Goal: Information Seeking & Learning: Learn about a topic

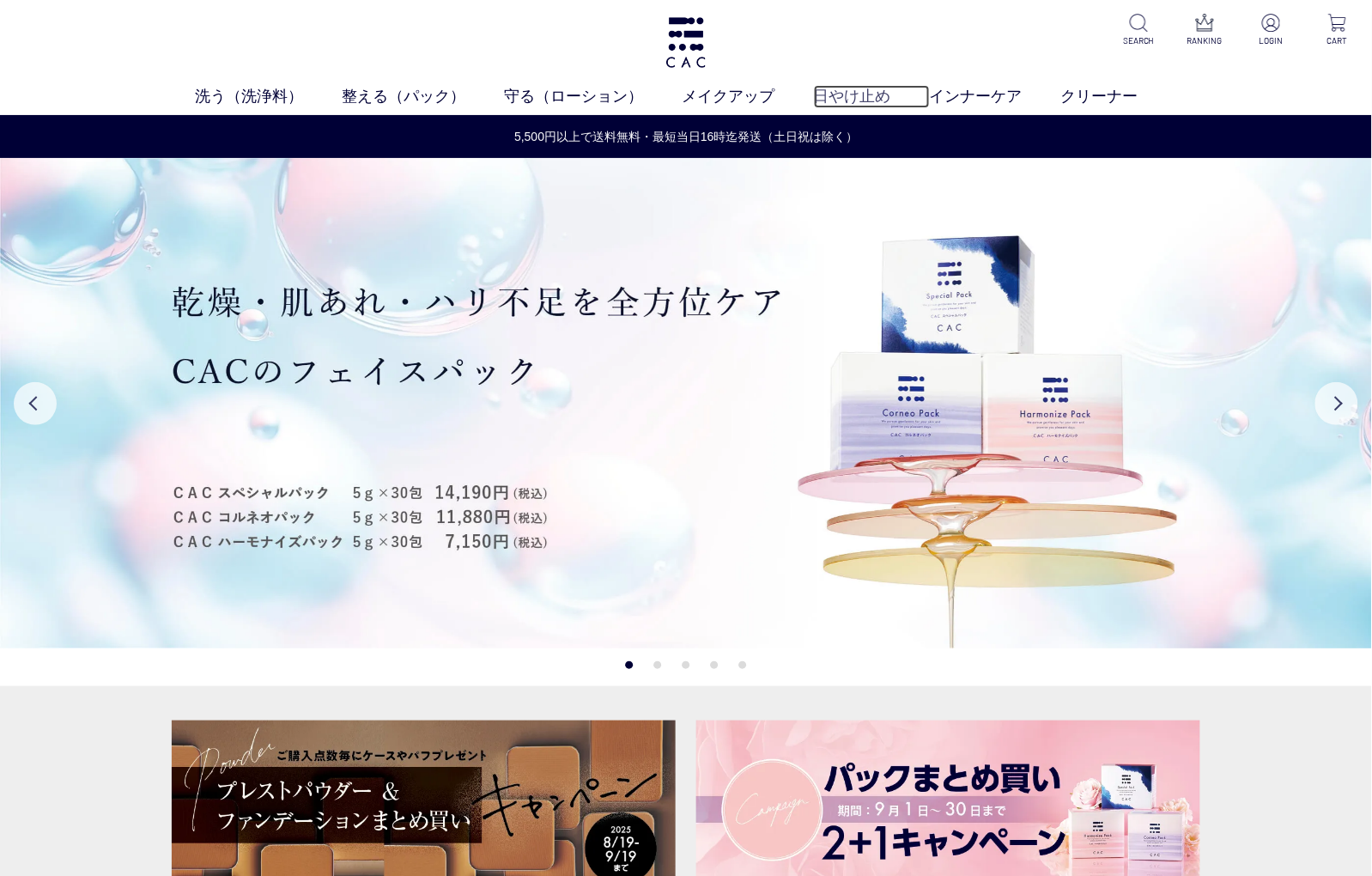
click at [857, 102] on link "日やけ止め" at bounding box center [872, 96] width 116 height 23
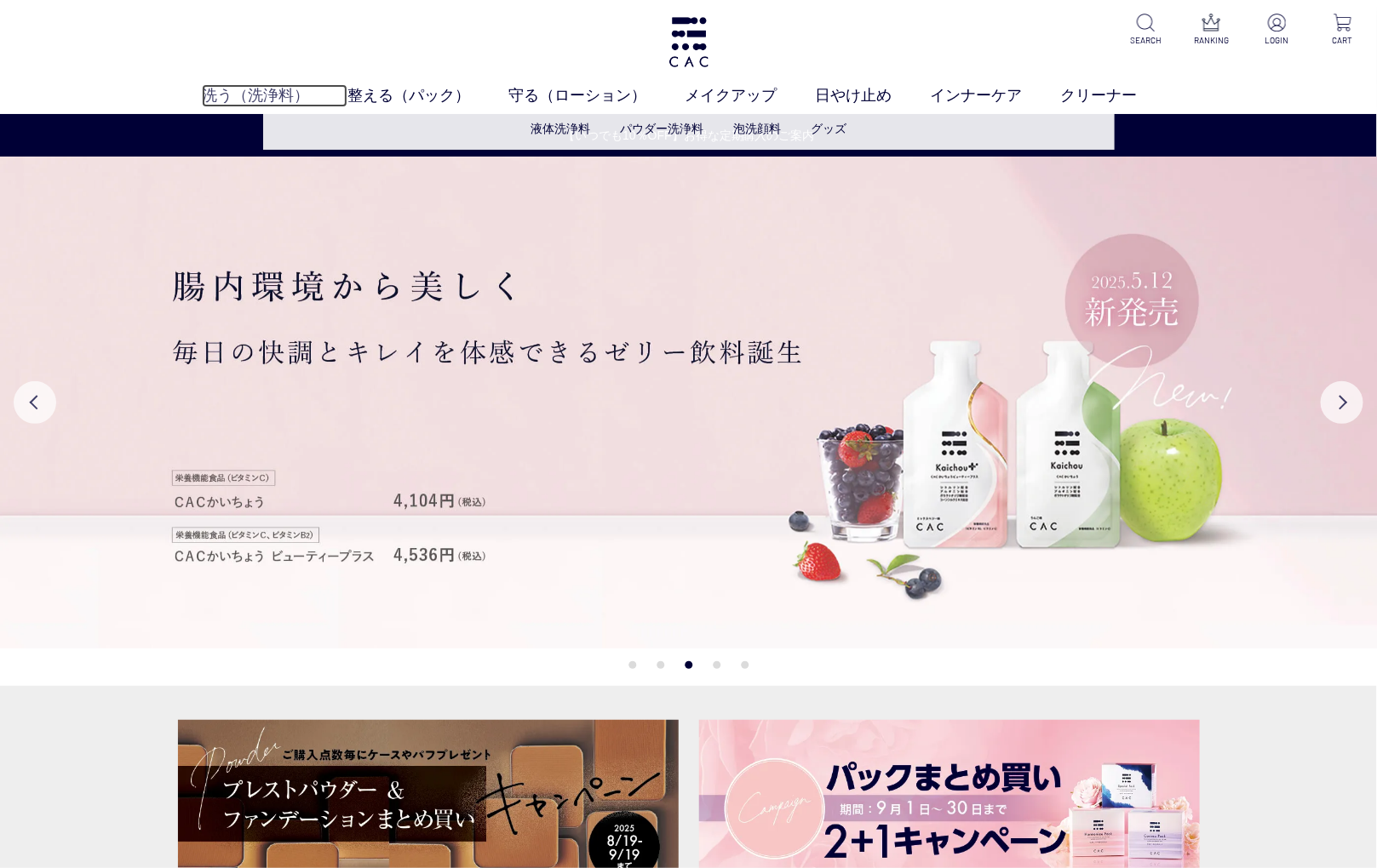
click at [258, 101] on link "洗う（洗浄料）" at bounding box center [274, 95] width 145 height 23
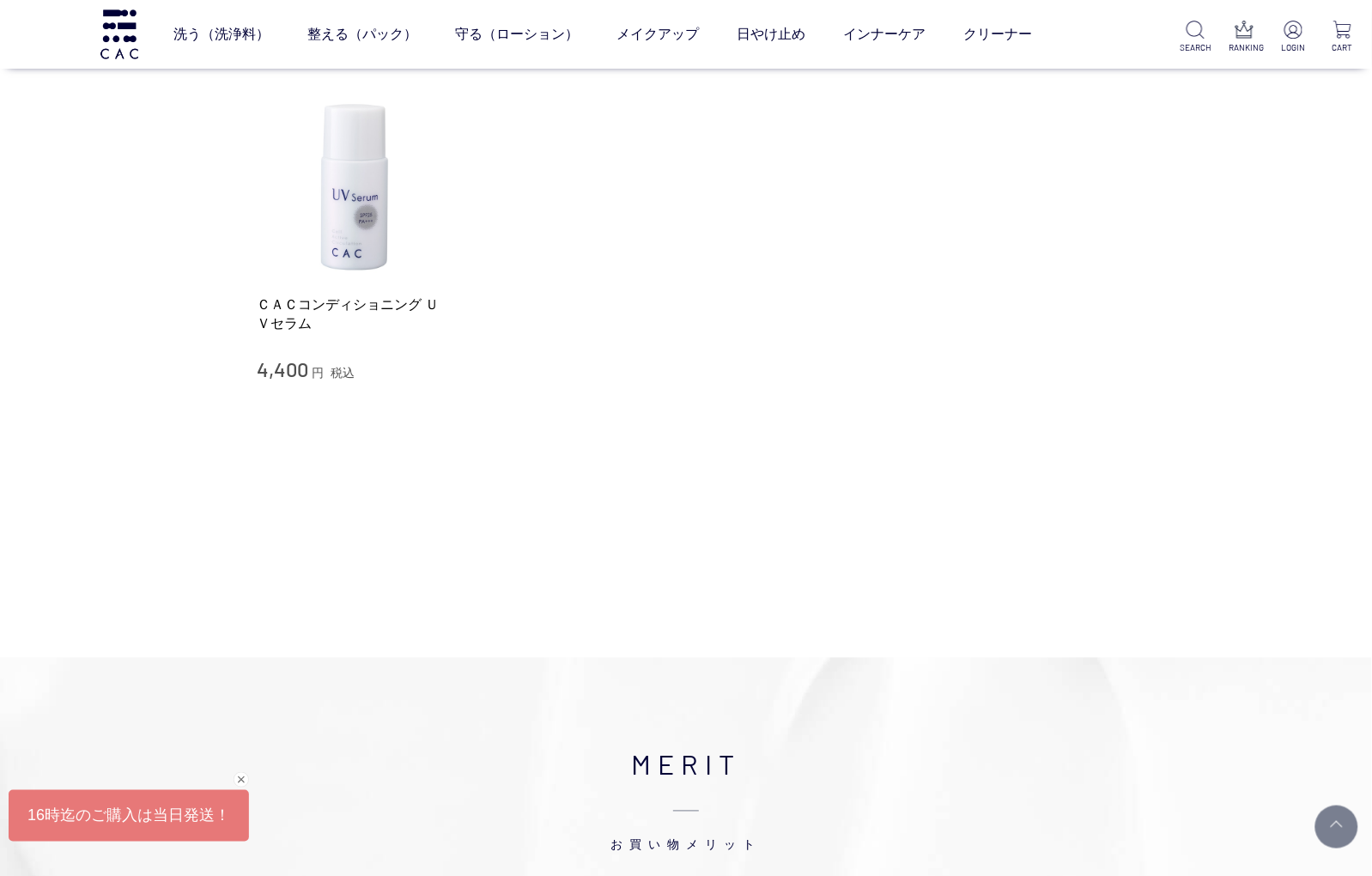
scroll to position [286, 0]
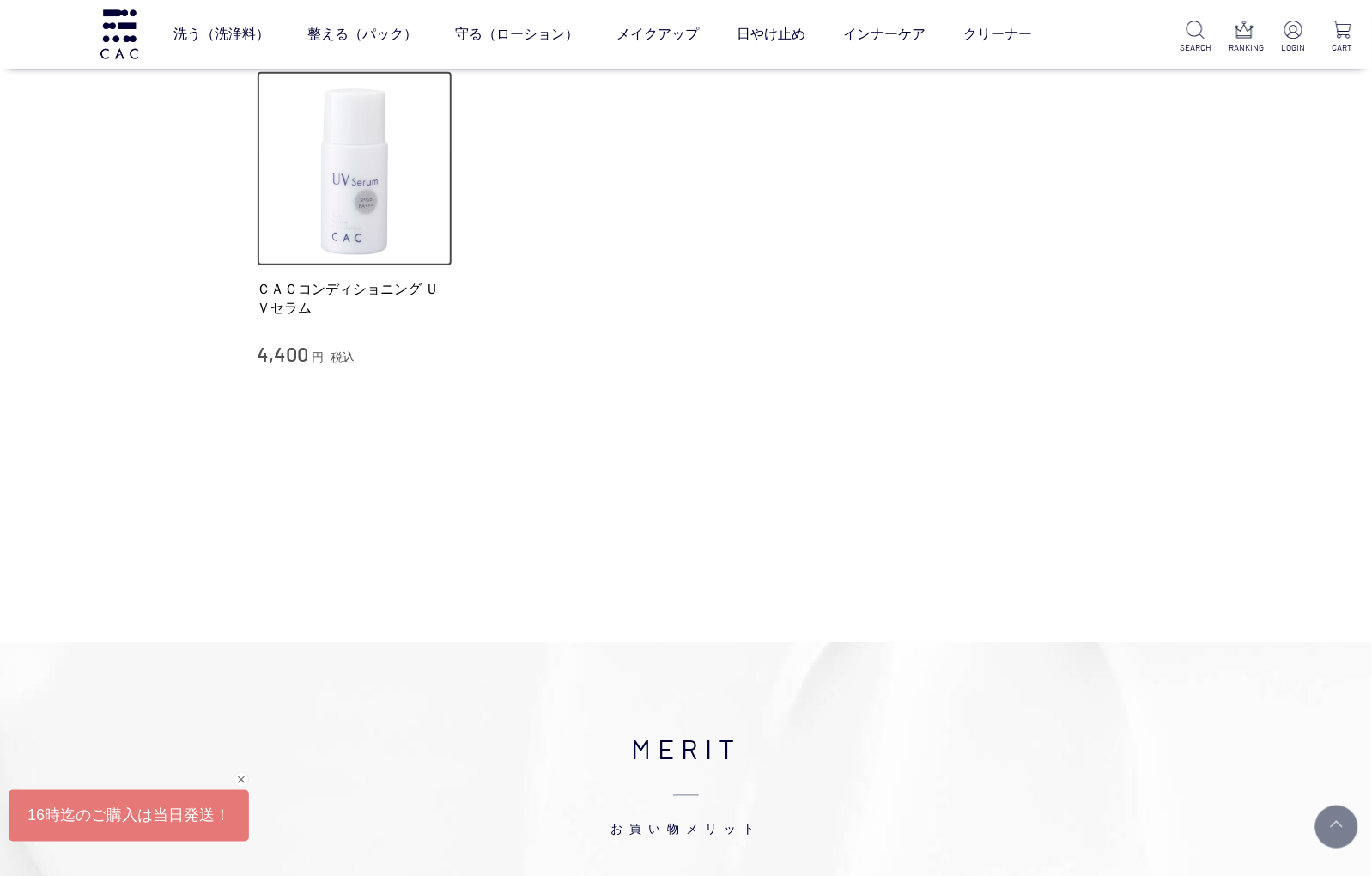
click at [345, 217] on img at bounding box center [355, 169] width 196 height 196
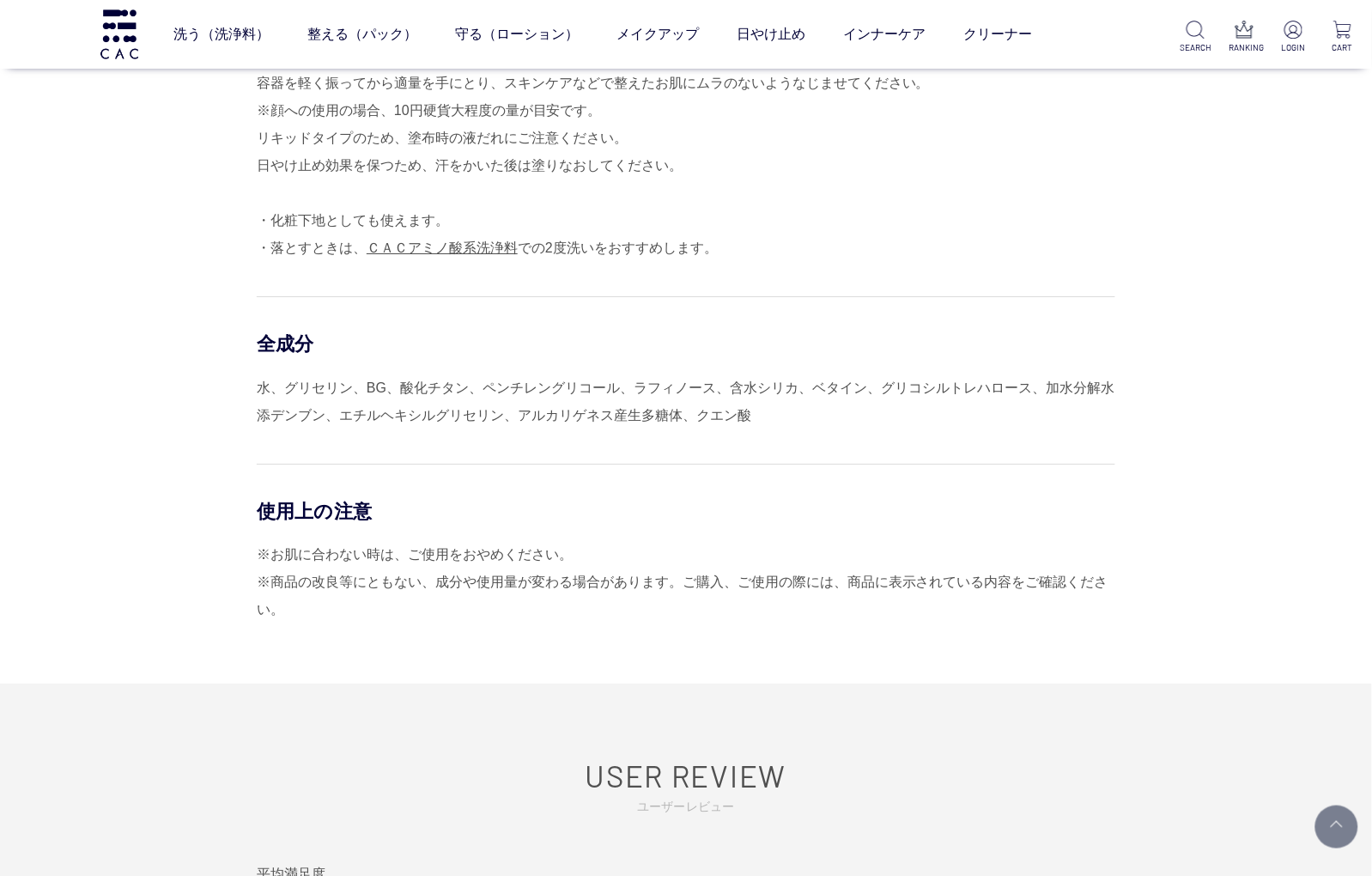
scroll to position [1574, 0]
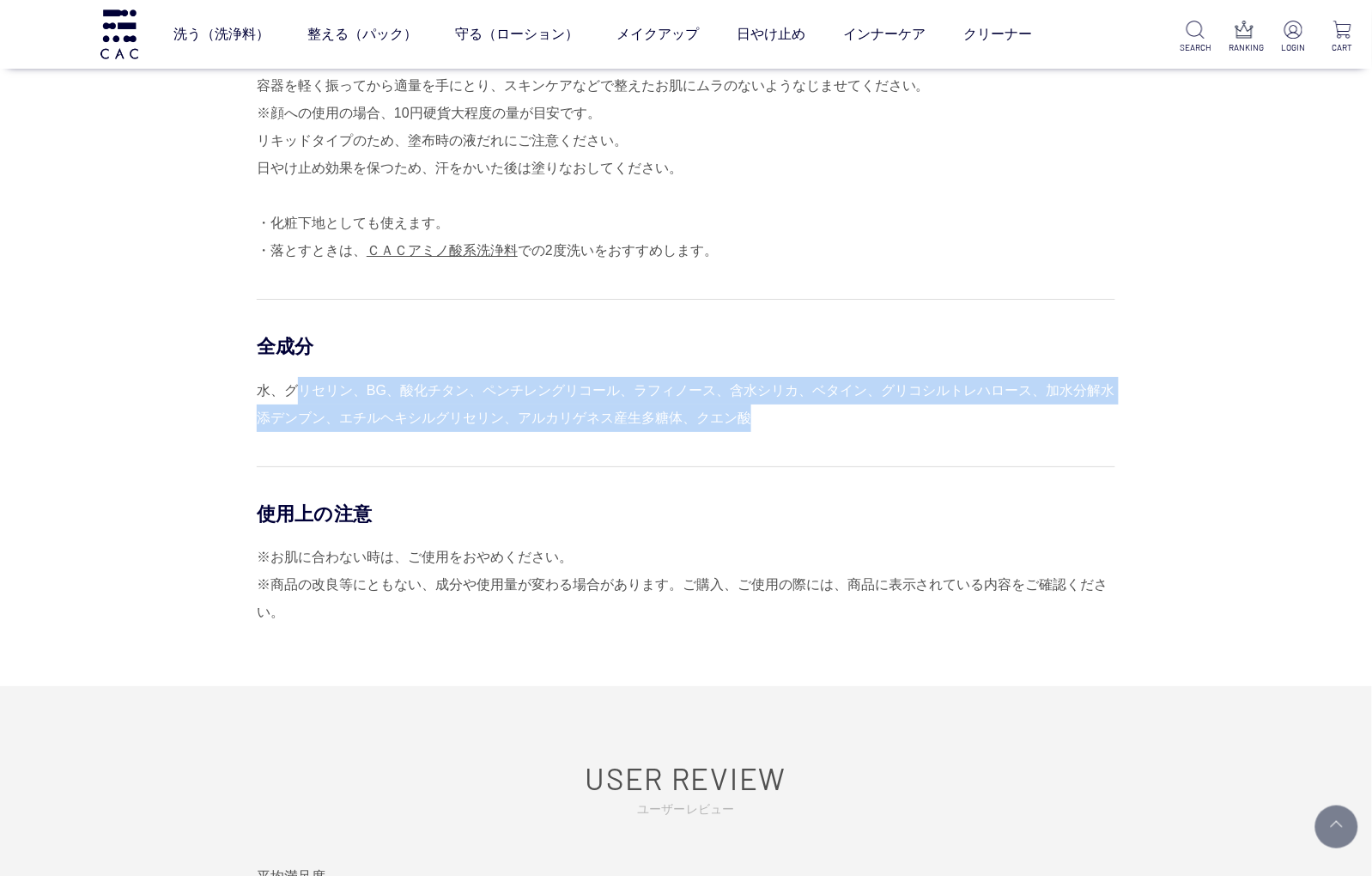
drag, startPoint x: 752, startPoint y: 423, endPoint x: 300, endPoint y: 401, distance: 452.5
click at [300, 401] on div "水、グリセリン、BG、酸化チタン、ペンチレングリコール、ラフィノース、含水シリカ、ベタイン、グリコシルトレハロース、加水分解水添デンブン、エチルヘキシルグリセ…" at bounding box center [686, 404] width 858 height 55
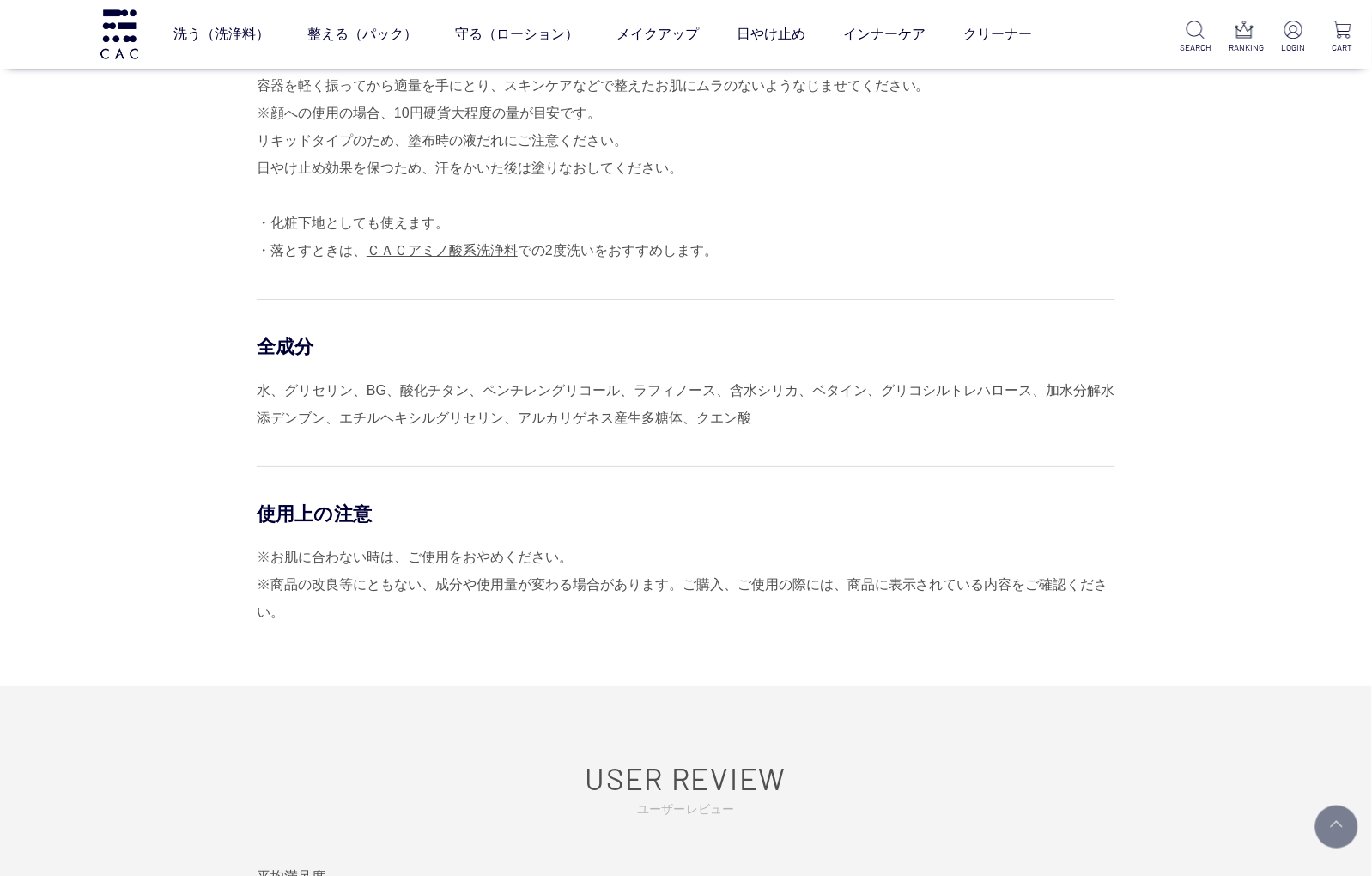
drag, startPoint x: 300, startPoint y: 401, endPoint x: 289, endPoint y: 402, distance: 11.0
click at [289, 402] on div "水、グリセリン、BG、酸化チタン、ペンチレングリコール、ラフィノース、含水シリカ、ベタイン、グリコシルトレハロース、加水分解水添デンブン、エチルヘキシルグリセ…" at bounding box center [686, 404] width 858 height 55
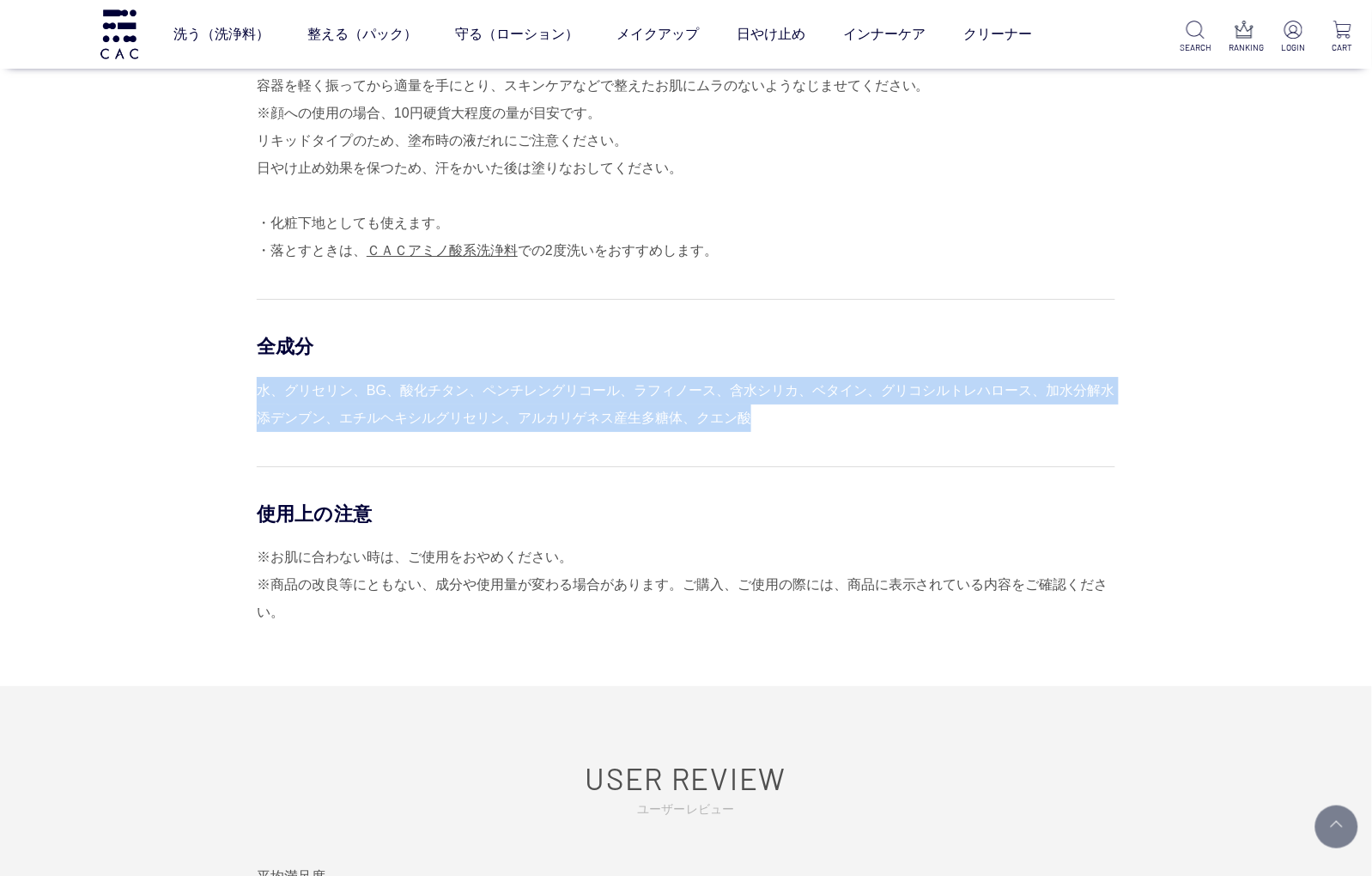
drag, startPoint x: 262, startPoint y: 402, endPoint x: 894, endPoint y: 410, distance: 632.1
click at [894, 410] on div "水、グリセリン、BG、酸化チタン、ペンチレングリコール、ラフィノース、含水シリカ、ベタイン、グリコシルトレハロース、加水分解水添デンブン、エチルヘキシルグリセ…" at bounding box center [686, 404] width 858 height 55
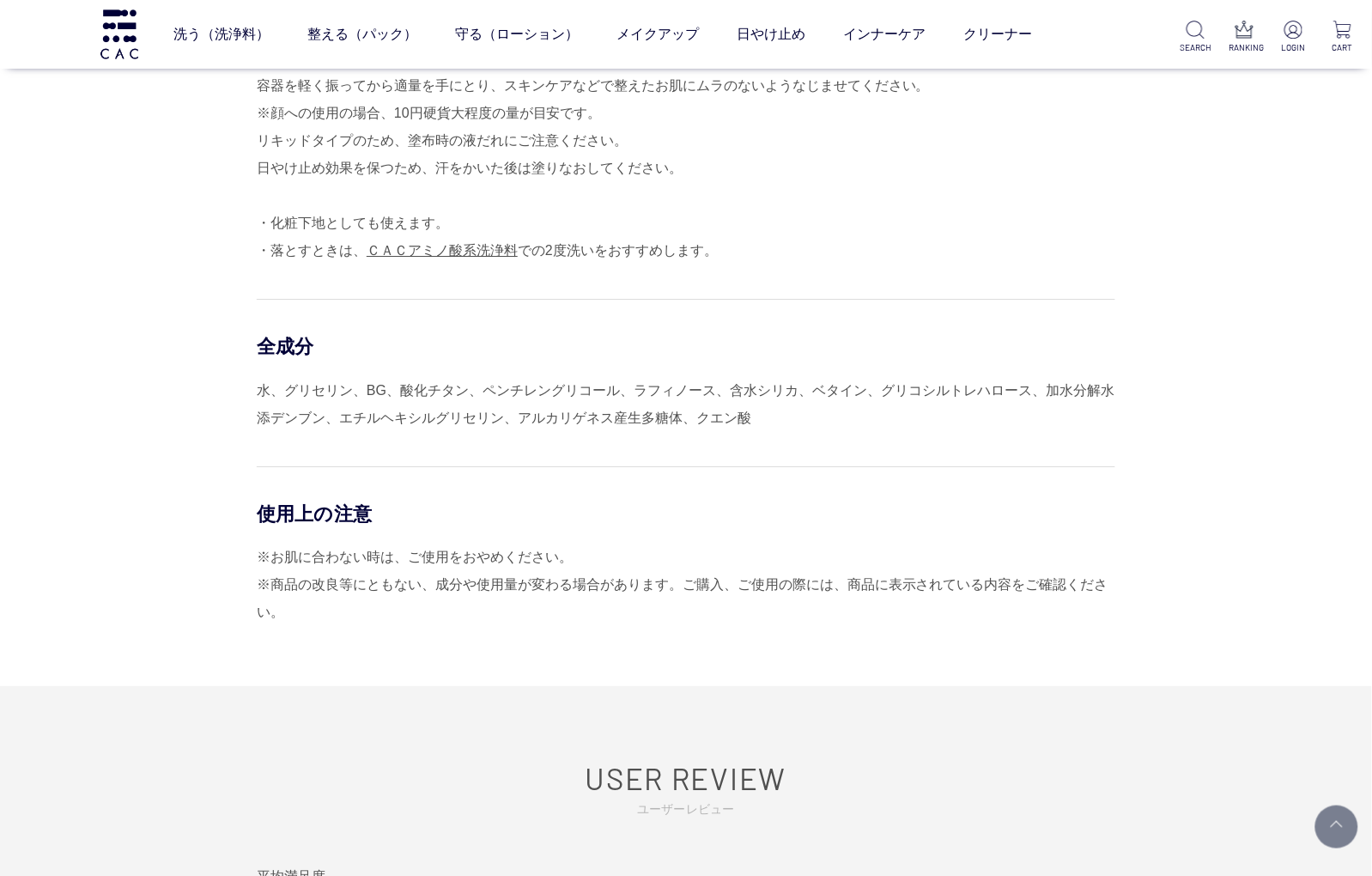
click at [1071, 621] on div "※お肌に合わない時は、ご使用をおやめください。 ※商品の改良等にともない、成分や使用量が変わる場合があります。ご購入、ご使用の際には、商品に表示されている内容…" at bounding box center [686, 584] width 858 height 82
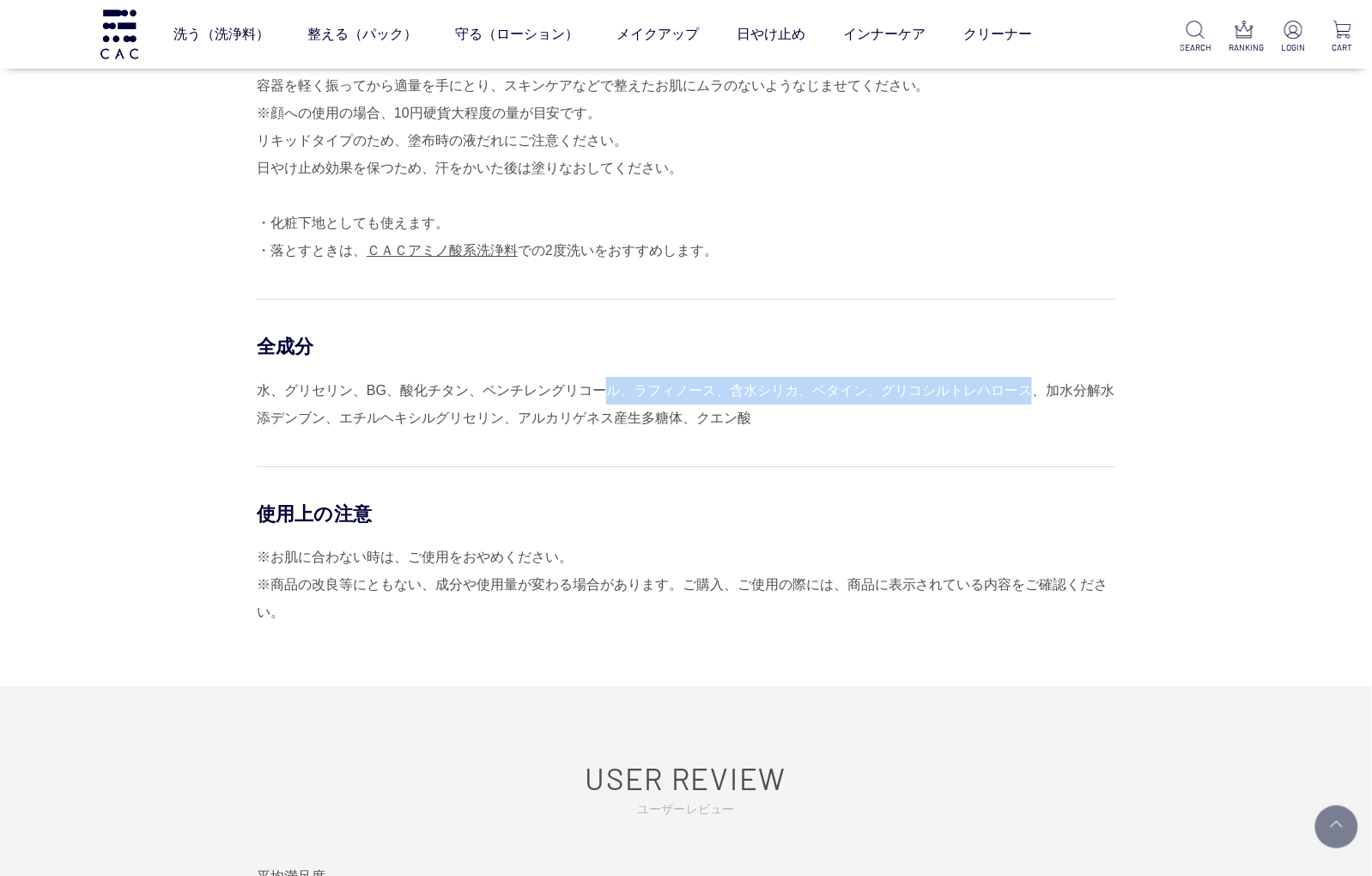
drag, startPoint x: 611, startPoint y: 391, endPoint x: 1034, endPoint y: 402, distance: 423.1
click at [1034, 402] on div "水、グリセリン、BG、酸化チタン、ペンチレングリコール、ラフィノース、含水シリカ、ベタイン、グリコシルトレハロース、加水分解水添デンブン、エチルヘキシルグリセ…" at bounding box center [686, 404] width 858 height 55
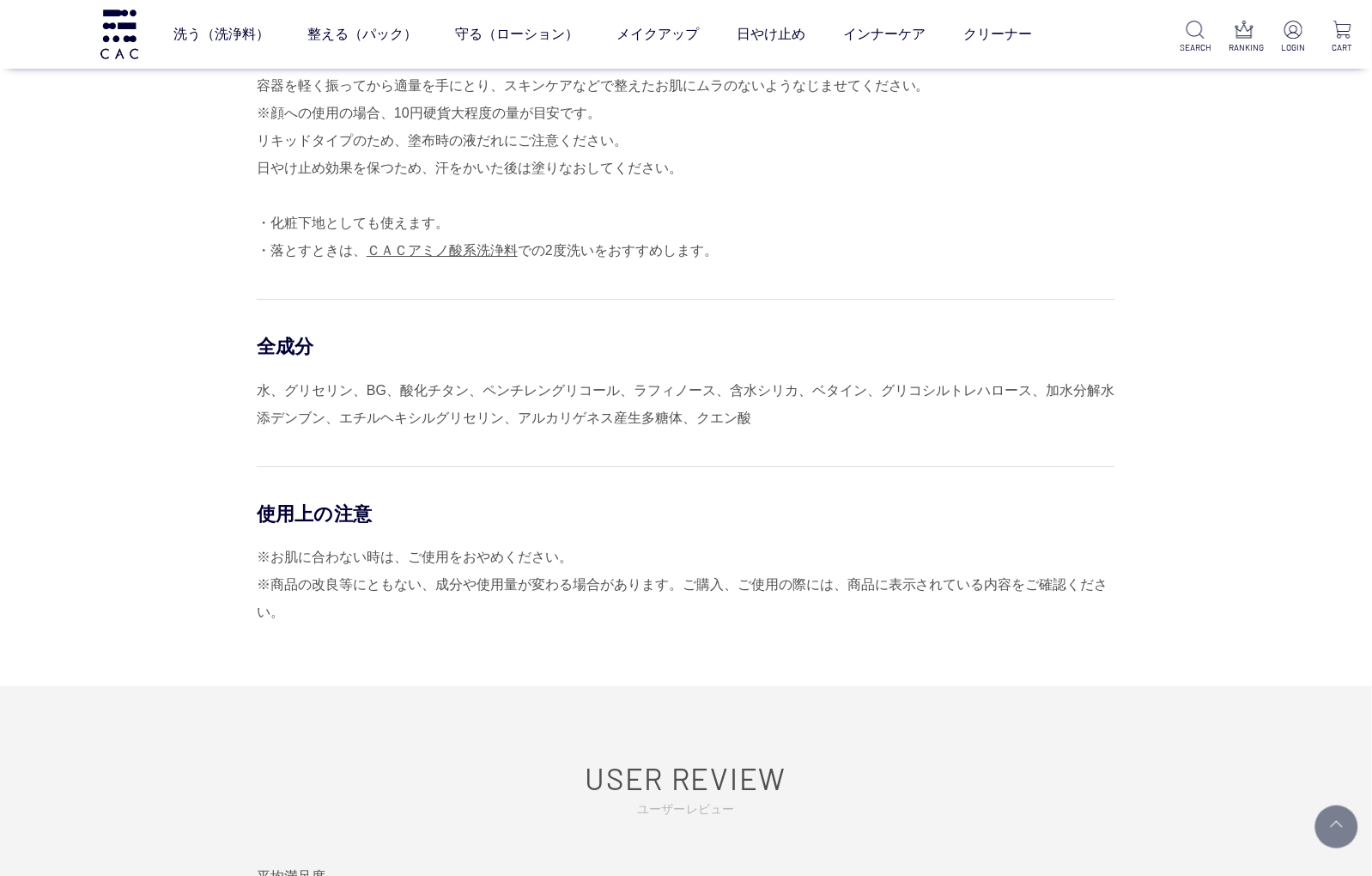
drag, startPoint x: 1034, startPoint y: 402, endPoint x: 897, endPoint y: 327, distance: 156.2
click at [900, 327] on div "全成分 水、グリセリン、BG、酸化チタン、ペンチレングリコール、ラフィノース、含水シリカ、ベタイン、グリコシルトレハロース、加水分解水添デンブン、エチルヘキシ…" at bounding box center [686, 365] width 858 height 132
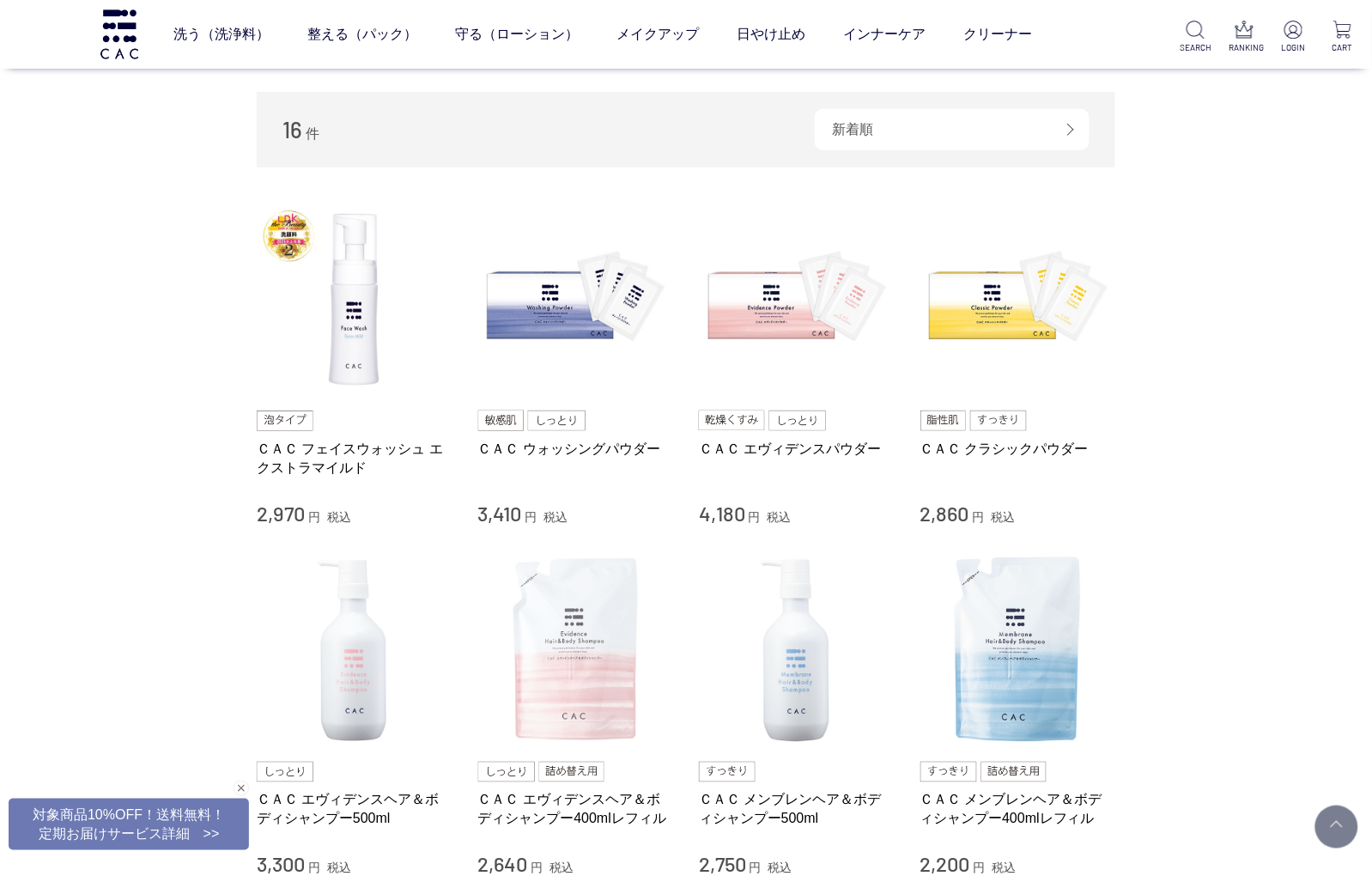
scroll to position [286, 0]
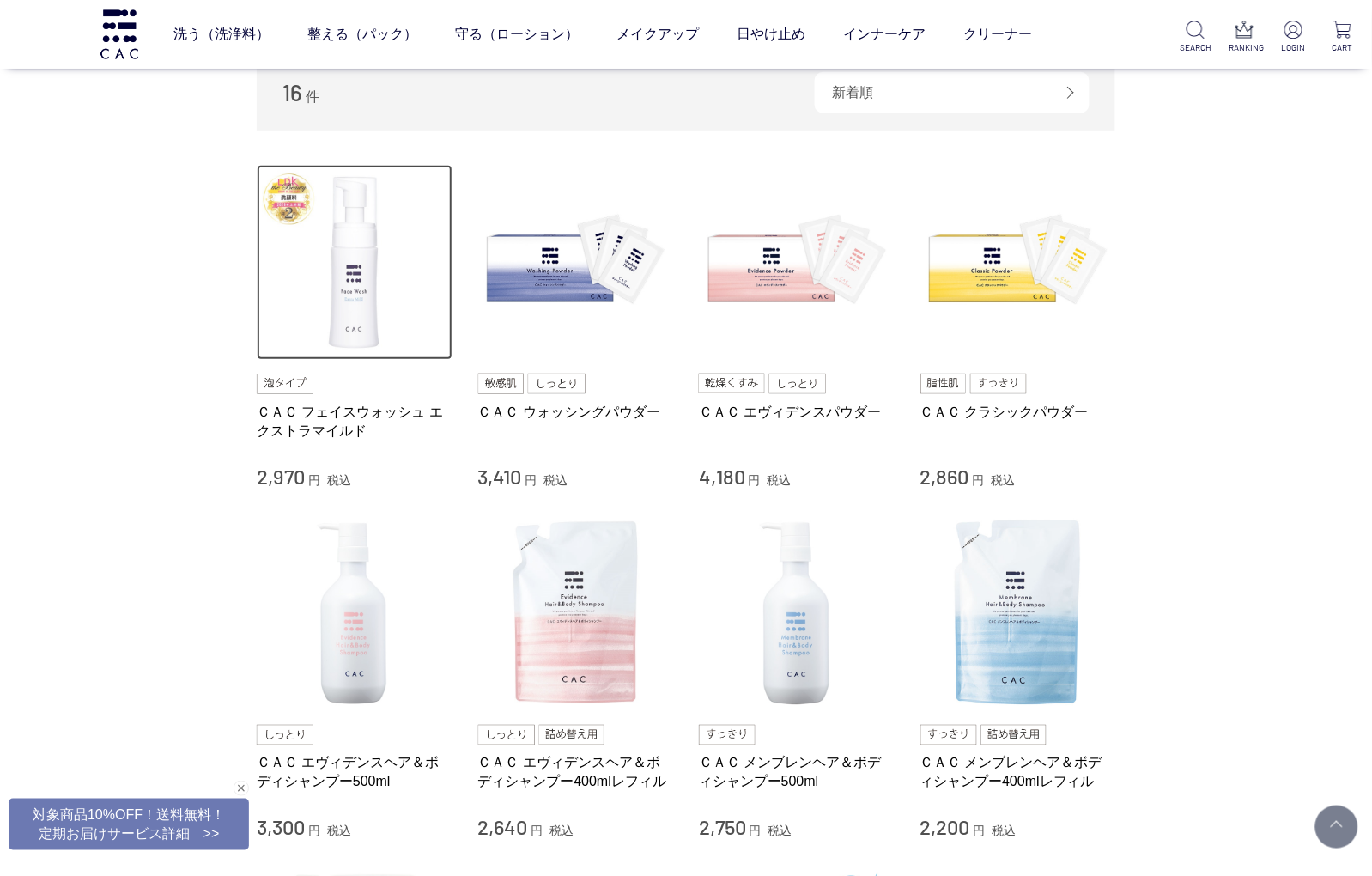
click at [331, 307] on img at bounding box center [355, 263] width 196 height 196
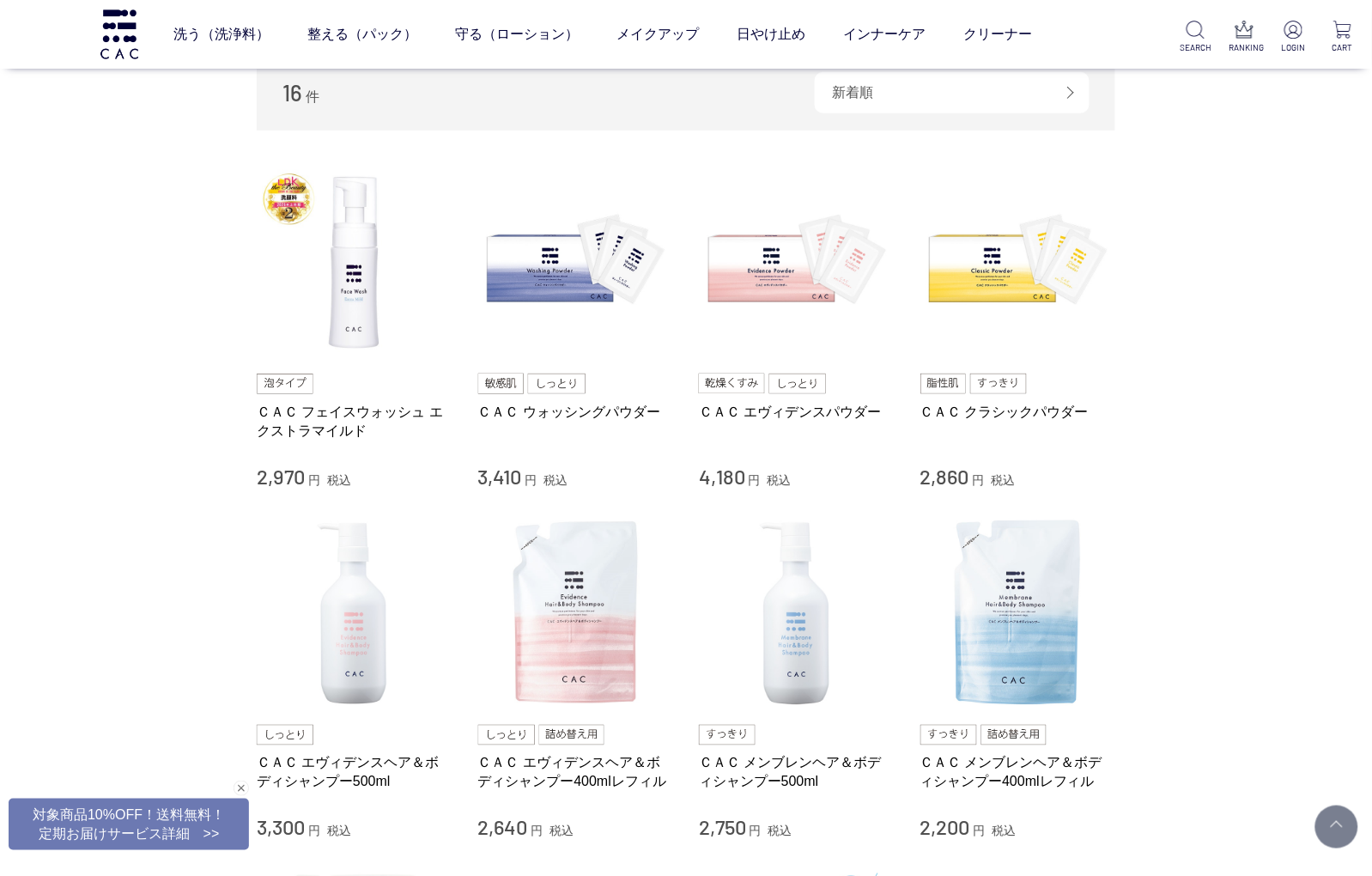
scroll to position [0, 0]
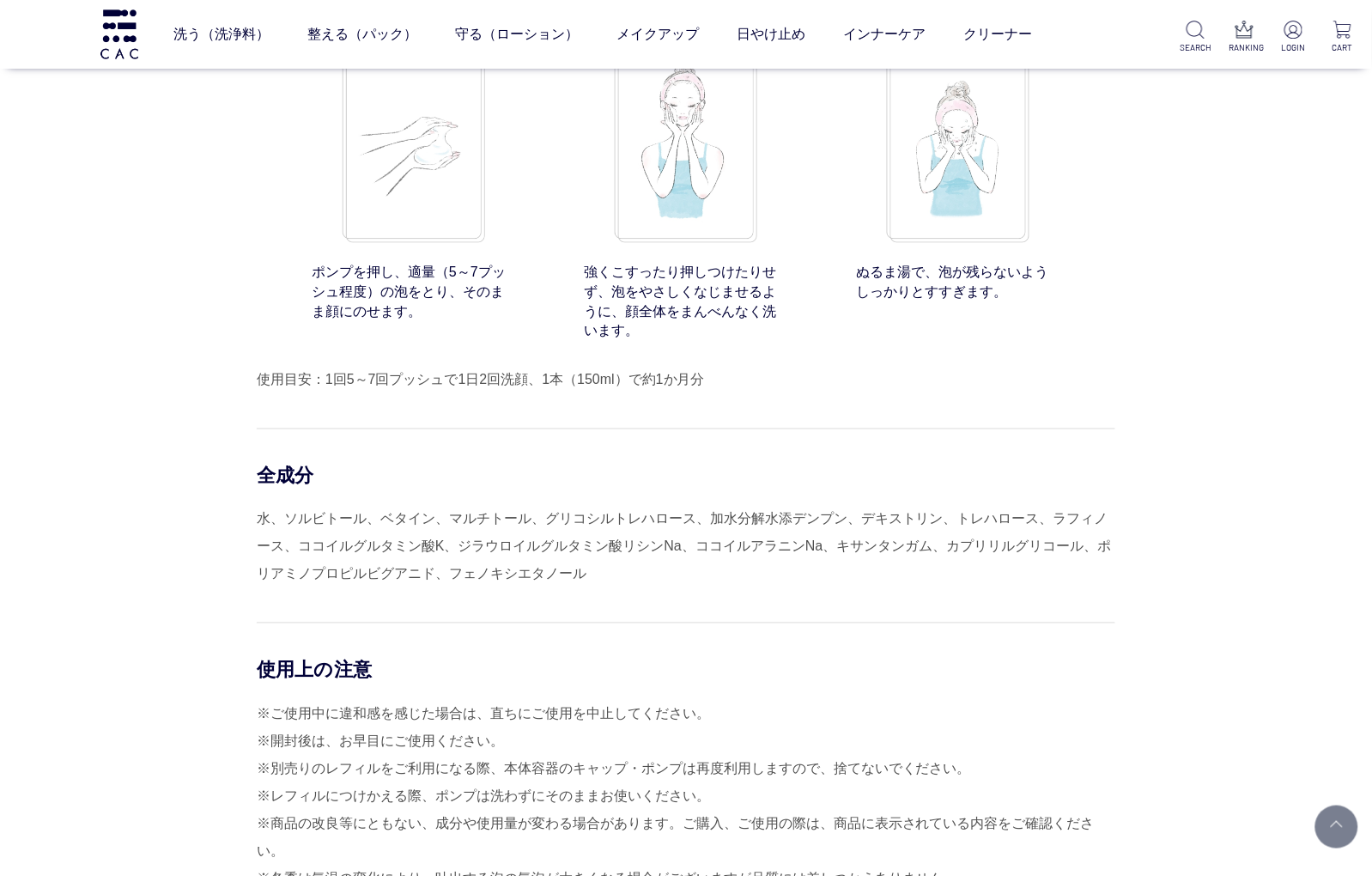
scroll to position [13195, 0]
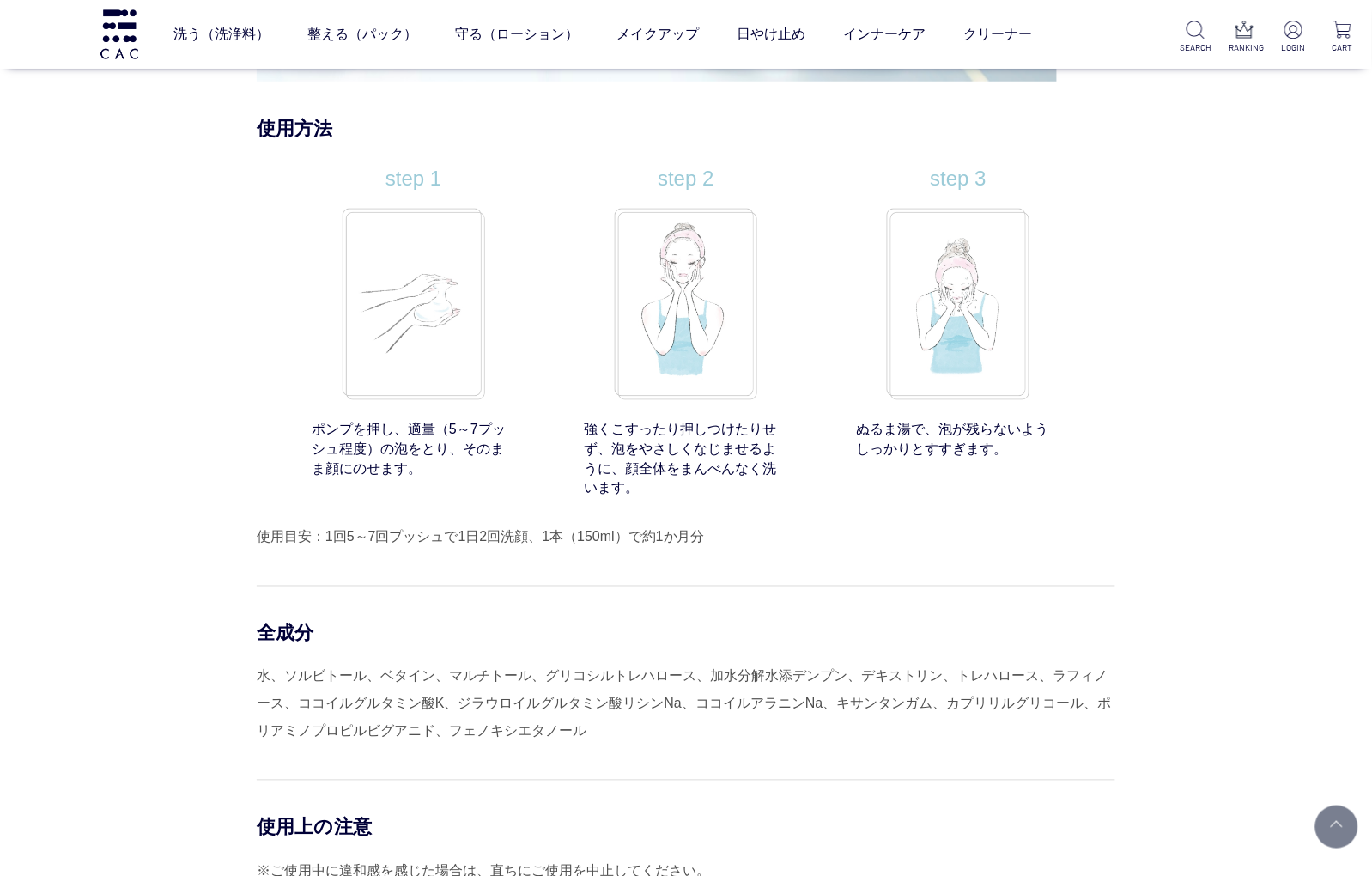
drag, startPoint x: 569, startPoint y: 741, endPoint x: 615, endPoint y: 743, distance: 46.0
click at [571, 741] on div "水、ソルビトール、ベタイン、マルチトール、グリコシルトレハロース、加水分解水添デンプン、デキストリン、トレハロース、ラフィノース、ココイルグルタミン酸K、ジラ…" at bounding box center [686, 704] width 858 height 82
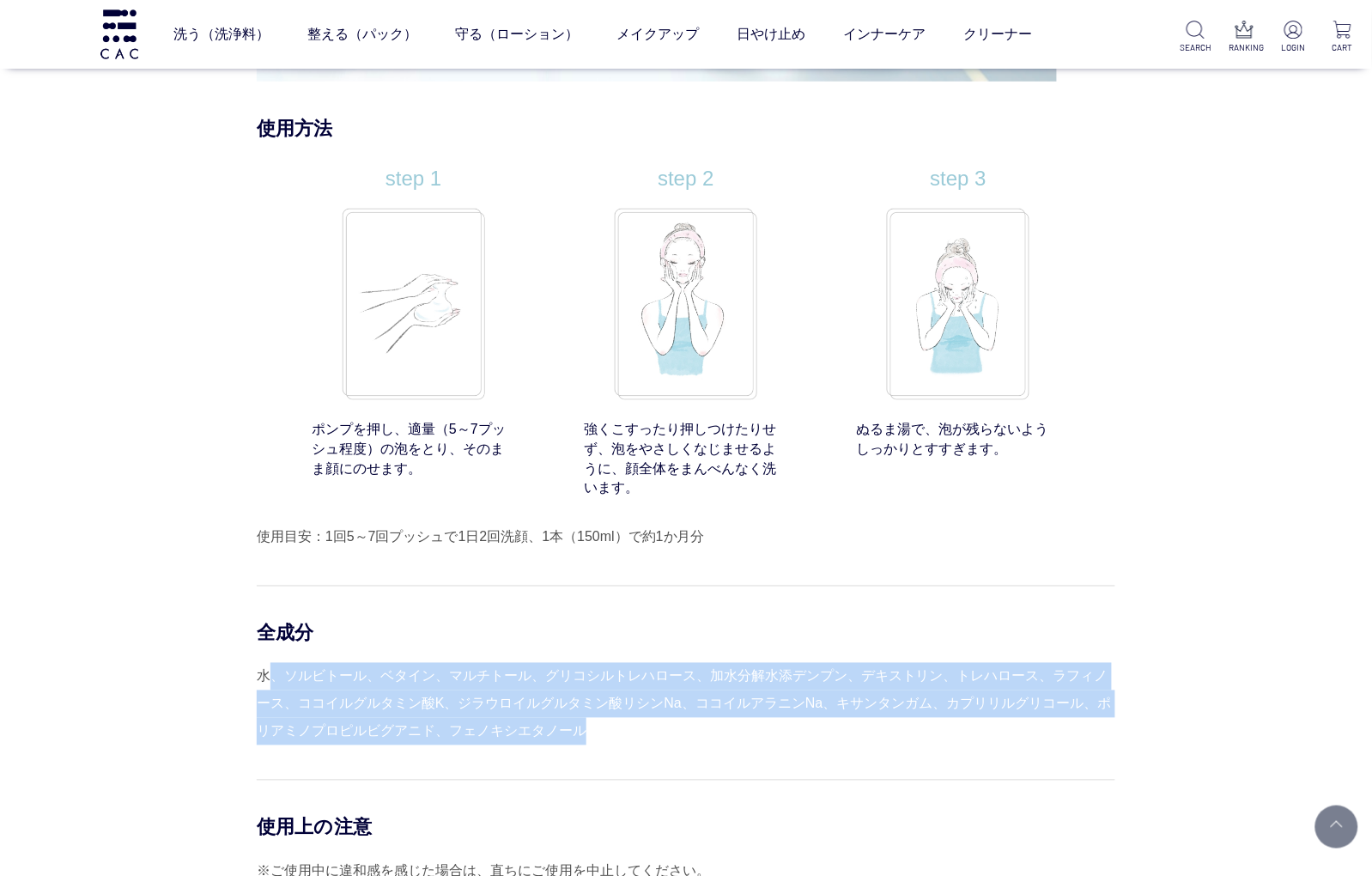
drag, startPoint x: 615, startPoint y: 746, endPoint x: 272, endPoint y: 693, distance: 347.1
click at [272, 693] on div "水、ソルビトール、ベタイン、マルチトール、グリコシルトレハロース、加水分解水添デンプン、デキストリン、トレハロース、ラフィノース、ココイルグルタミン酸K、ジラ…" at bounding box center [686, 704] width 858 height 82
drag, startPoint x: 272, startPoint y: 693, endPoint x: 423, endPoint y: 708, distance: 151.7
click at [423, 708] on div "水、ソルビトール、ベタイン、マルチトール、グリコシルトレハロース、加水分解水添デンプン、デキストリン、トレハロース、ラフィノース、ココイルグルタミン酸K、ジラ…" at bounding box center [686, 704] width 858 height 82
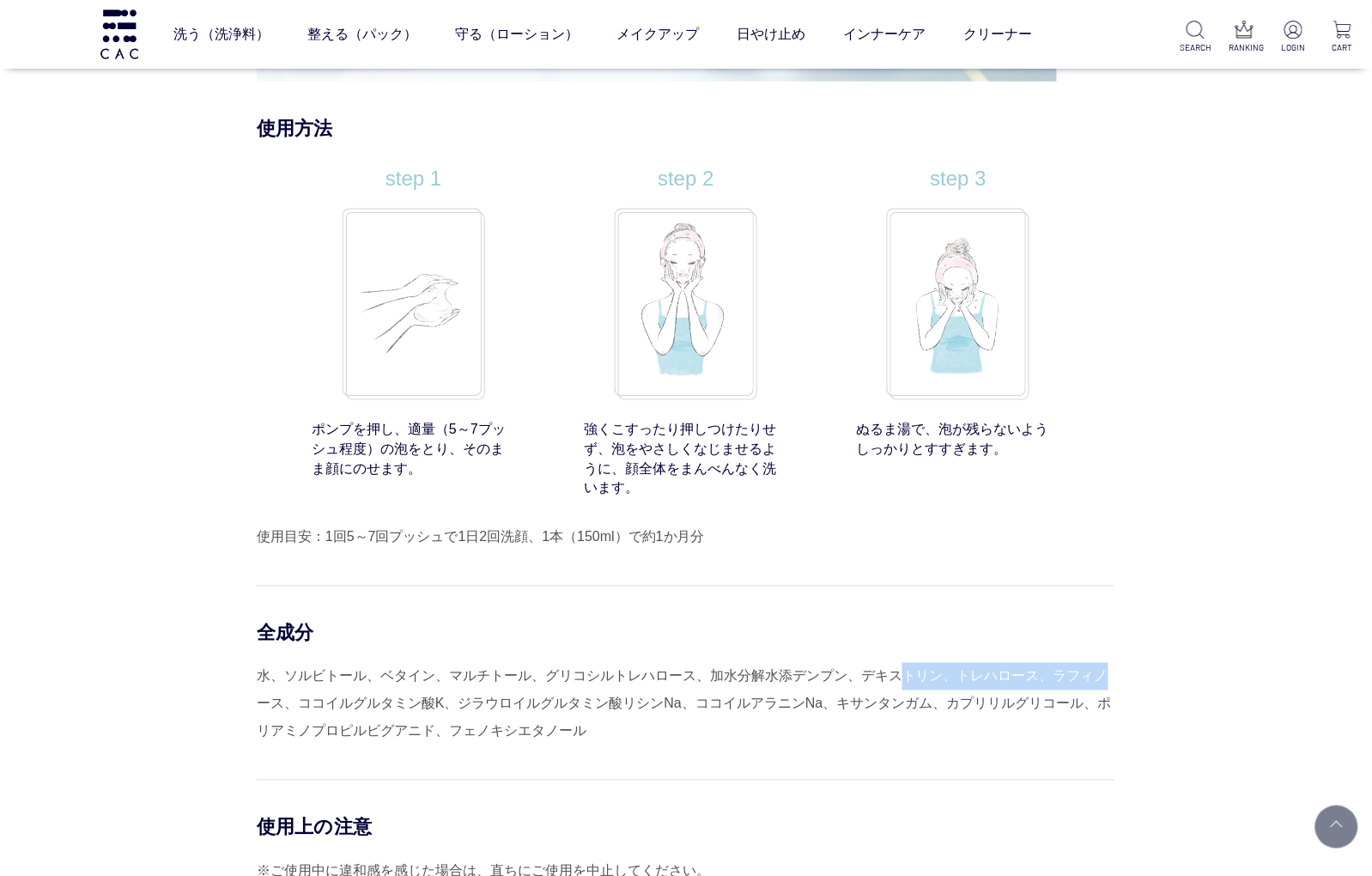
drag, startPoint x: 265, startPoint y: 704, endPoint x: 896, endPoint y: 682, distance: 631.4
click at [896, 682] on div "水、ソルビトール、ベタイン、マルチトール、グリコシルトレハロース、加水分解水添デンプン、デキストリン、トレハロース、ラフィノース、ココイルグルタミン酸K、ジラ…" at bounding box center [686, 704] width 858 height 82
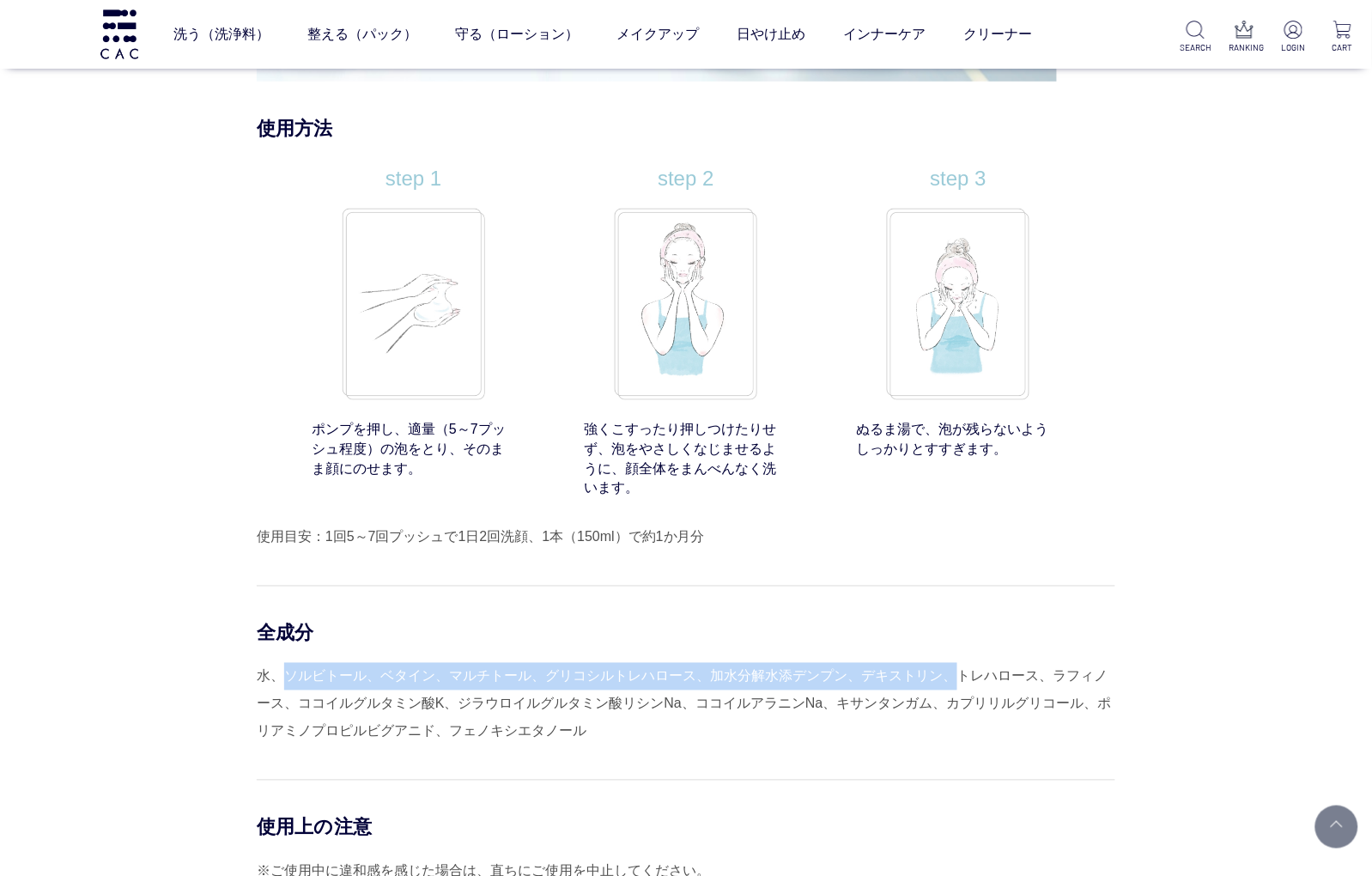
drag, startPoint x: 957, startPoint y: 692, endPoint x: 289, endPoint y: 688, distance: 668.0
click at [289, 688] on div "水、ソルビトール、ベタイン、マルチトール、グリコシルトレハロース、加水分解水添デンプン、デキストリン、トレハロース、ラフィノース、ココイルグルタミン酸K、ジラ…" at bounding box center [686, 704] width 858 height 82
drag, startPoint x: 289, startPoint y: 688, endPoint x: 666, endPoint y: 694, distance: 377.0
click at [666, 694] on div "水、ソルビトール、ベタイン、マルチトール、グリコシルトレハロース、加水分解水添デンプン、デキストリン、トレハロース、ラフィノース、ココイルグルタミン酸K、ジラ…" at bounding box center [686, 704] width 858 height 82
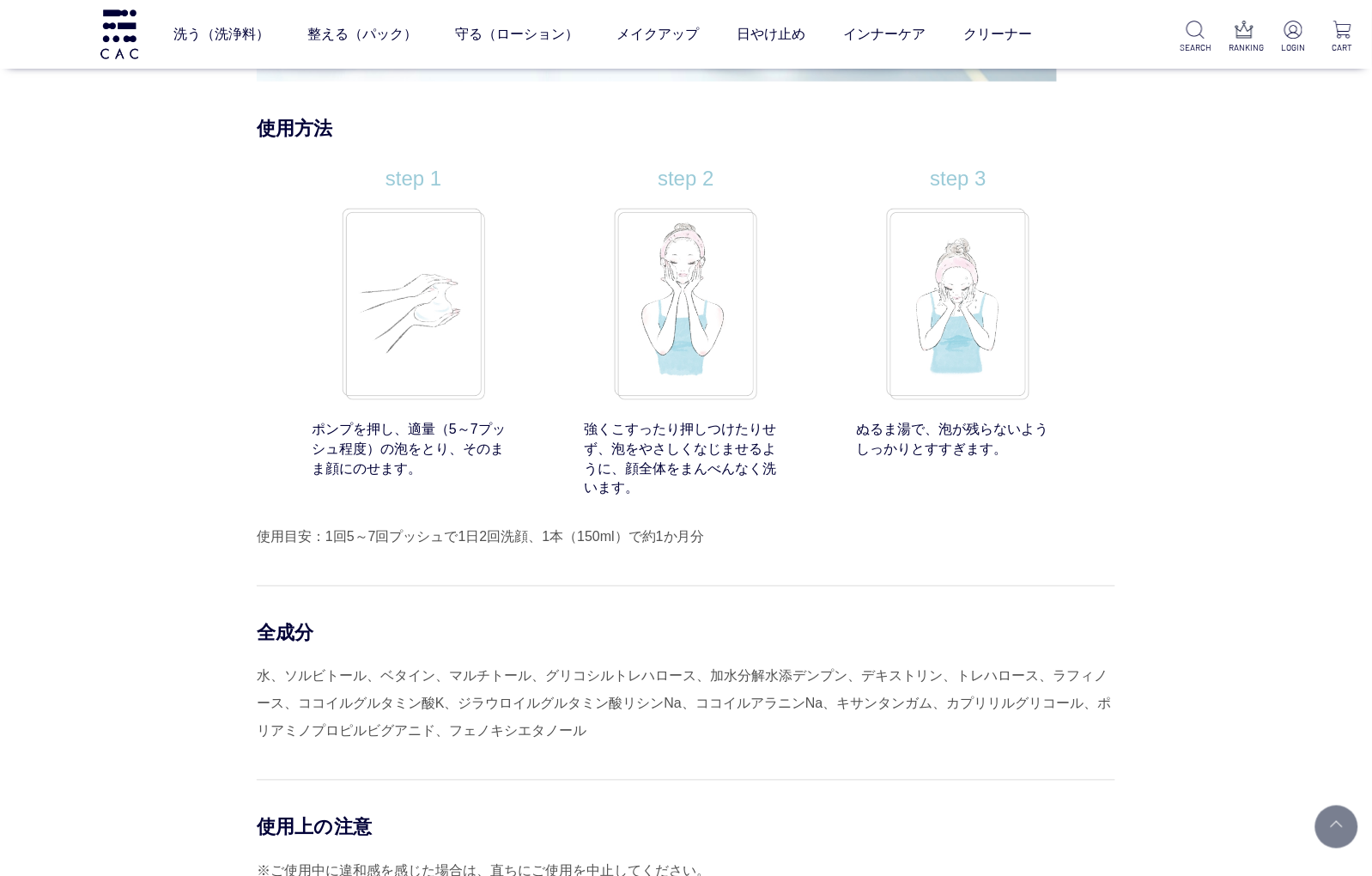
drag, startPoint x: 666, startPoint y: 694, endPoint x: 664, endPoint y: 705, distance: 11.2
click at [664, 705] on div "水、ソルビトール、ベタイン、マルチトール、グリコシルトレハロース、加水分解水添デンプン、デキストリン、トレハロース、ラフィノース、ココイルグルタミン酸K、ジラ…" at bounding box center [686, 704] width 858 height 82
drag, startPoint x: 664, startPoint y: 705, endPoint x: 942, endPoint y: 723, distance: 278.6
click at [942, 723] on div "水、ソルビトール、ベタイン、マルチトール、グリコシルトレハロース、加水分解水添デンプン、デキストリン、トレハロース、ラフィノース、ココイルグルタミン酸K、ジラ…" at bounding box center [686, 704] width 858 height 82
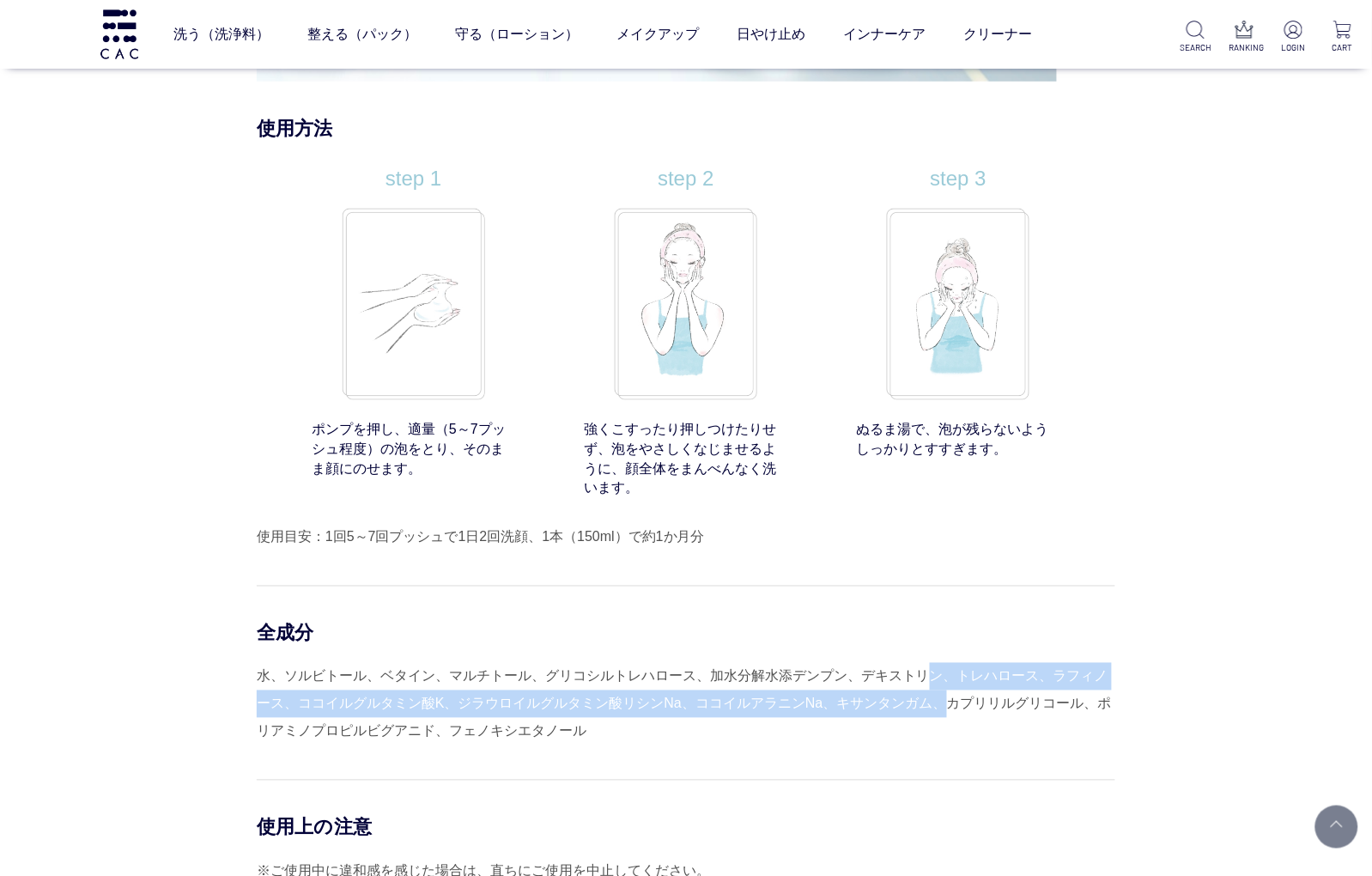
drag, startPoint x: 942, startPoint y: 723, endPoint x: 931, endPoint y: 681, distance: 43.4
click at [931, 681] on div "水、ソルビトール、ベタイン、マルチトール、グリコシルトレハロース、加水分解水添デンプン、デキストリン、トレハロース、ラフィノース、ココイルグルタミン酸K、ジラ…" at bounding box center [686, 704] width 858 height 82
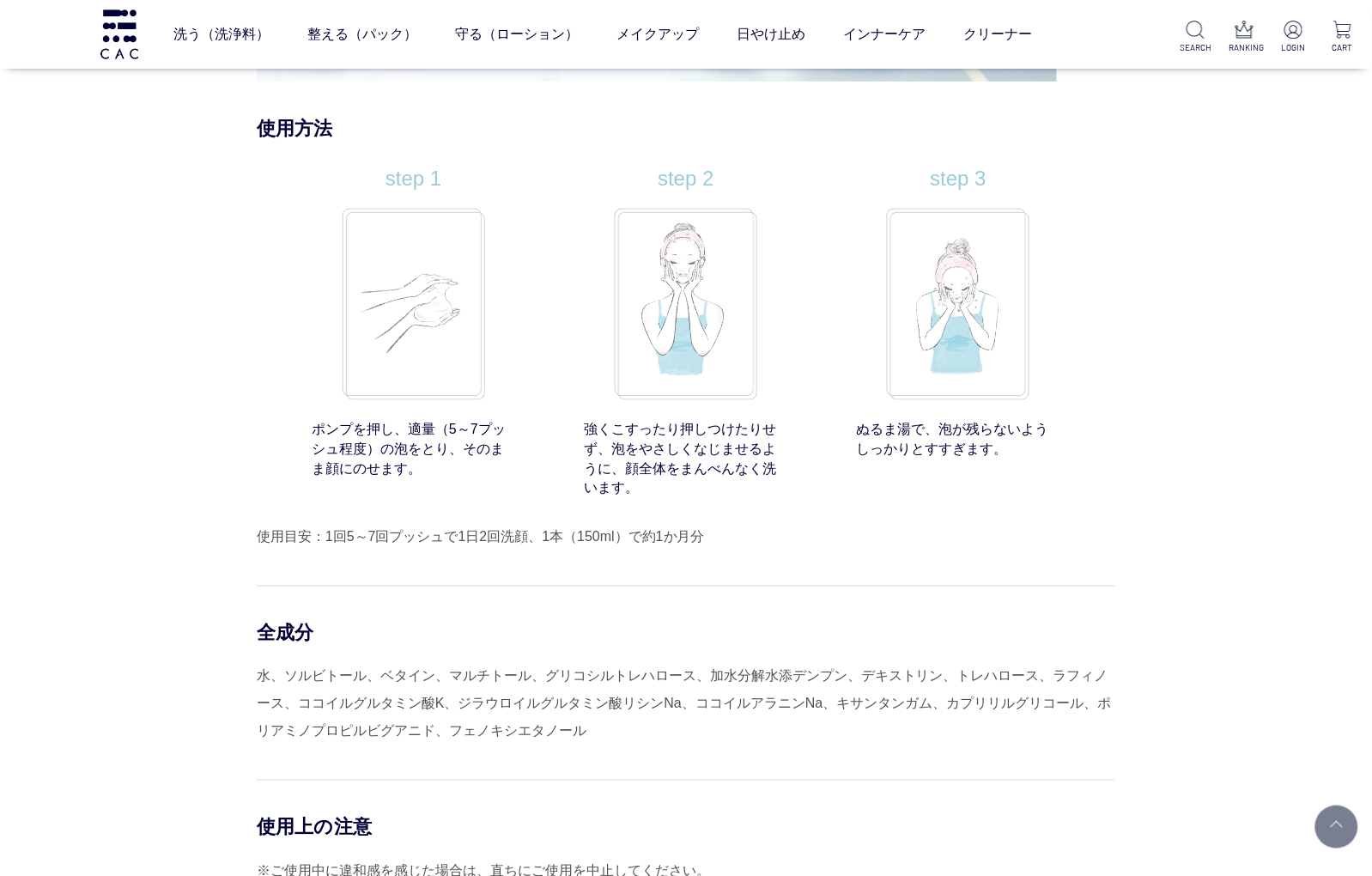
drag, startPoint x: 931, startPoint y: 681, endPoint x: 834, endPoint y: 700, distance: 98.8
click at [834, 700] on div "水、ソルビトール、ベタイン、マルチトール、グリコシルトレハロース、加水分解水添デンプン、デキストリン、トレハロース、ラフィノース、ココイルグルタミン酸K、ジラ…" at bounding box center [686, 704] width 858 height 82
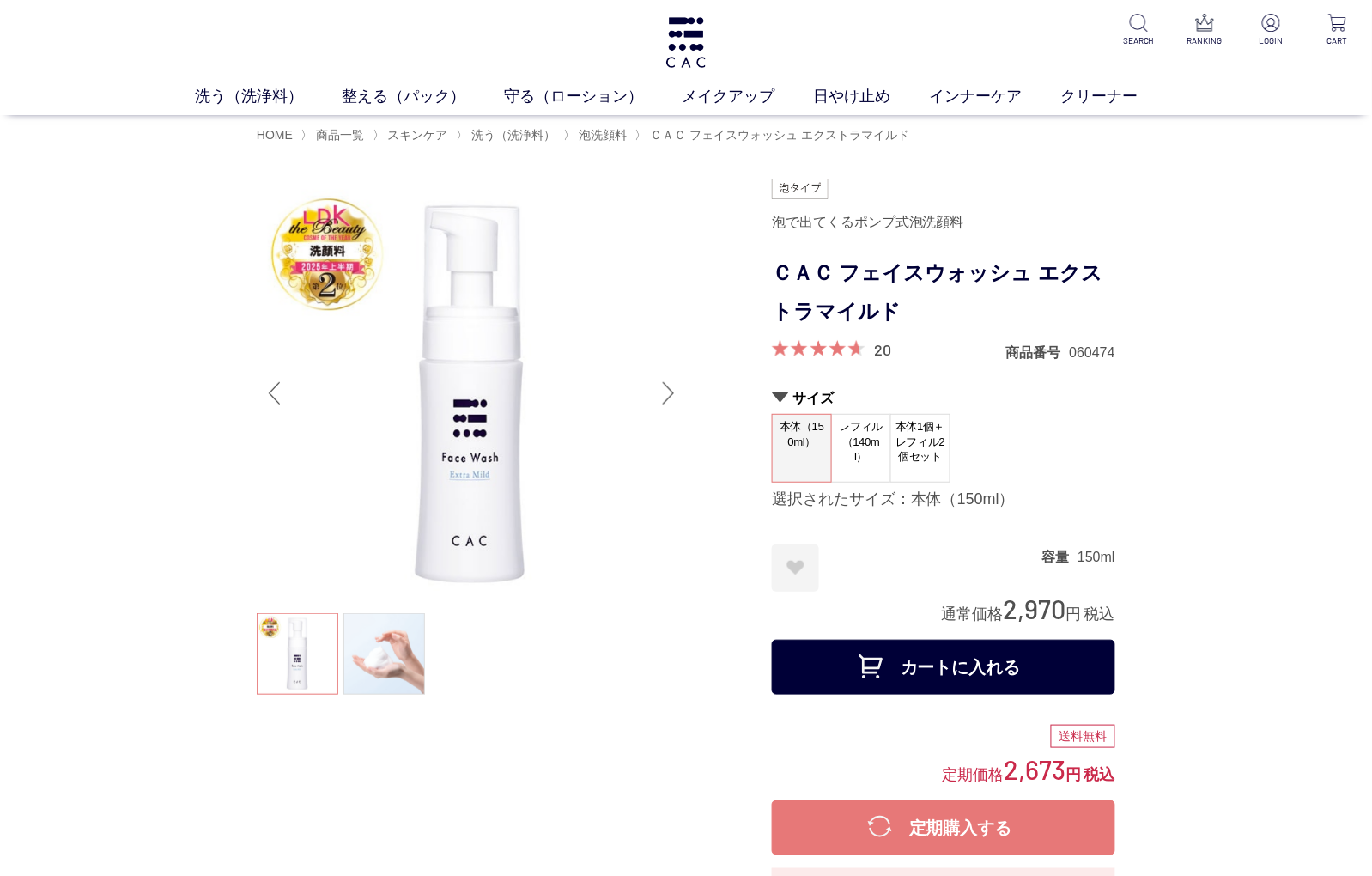
drag, startPoint x: 39, startPoint y: 146, endPoint x: 58, endPoint y: 152, distance: 19.9
click at [37, 148] on div "HOME 〉 商品一覧 〉 スキンケア 〉 洗う（洗浄料） 〉 泡洗顔料 〉 ＣＡＣ フェイスウォッシュ エクストラマイルド" at bounding box center [686, 135] width 1372 height 38
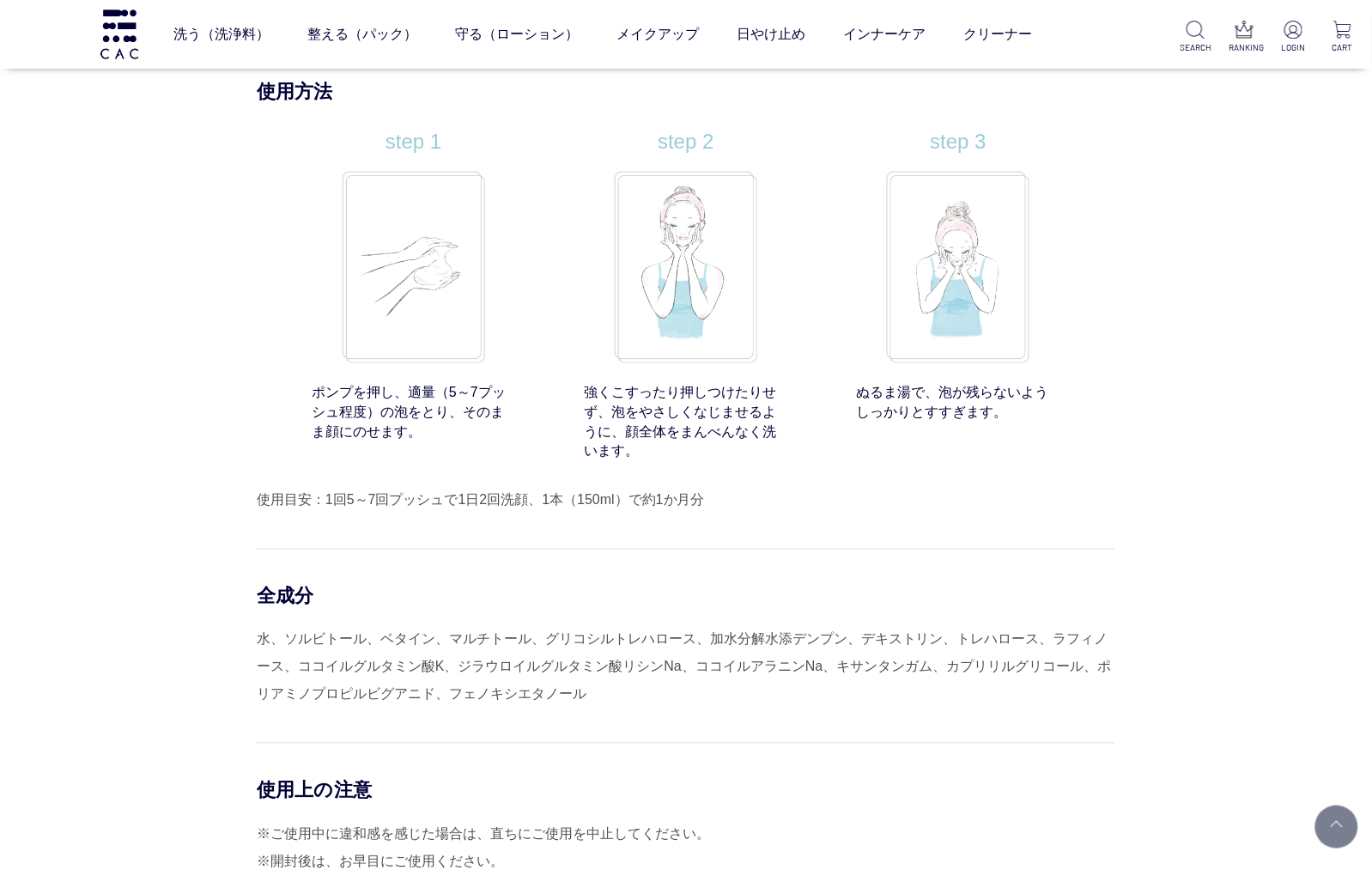
scroll to position [13590, 0]
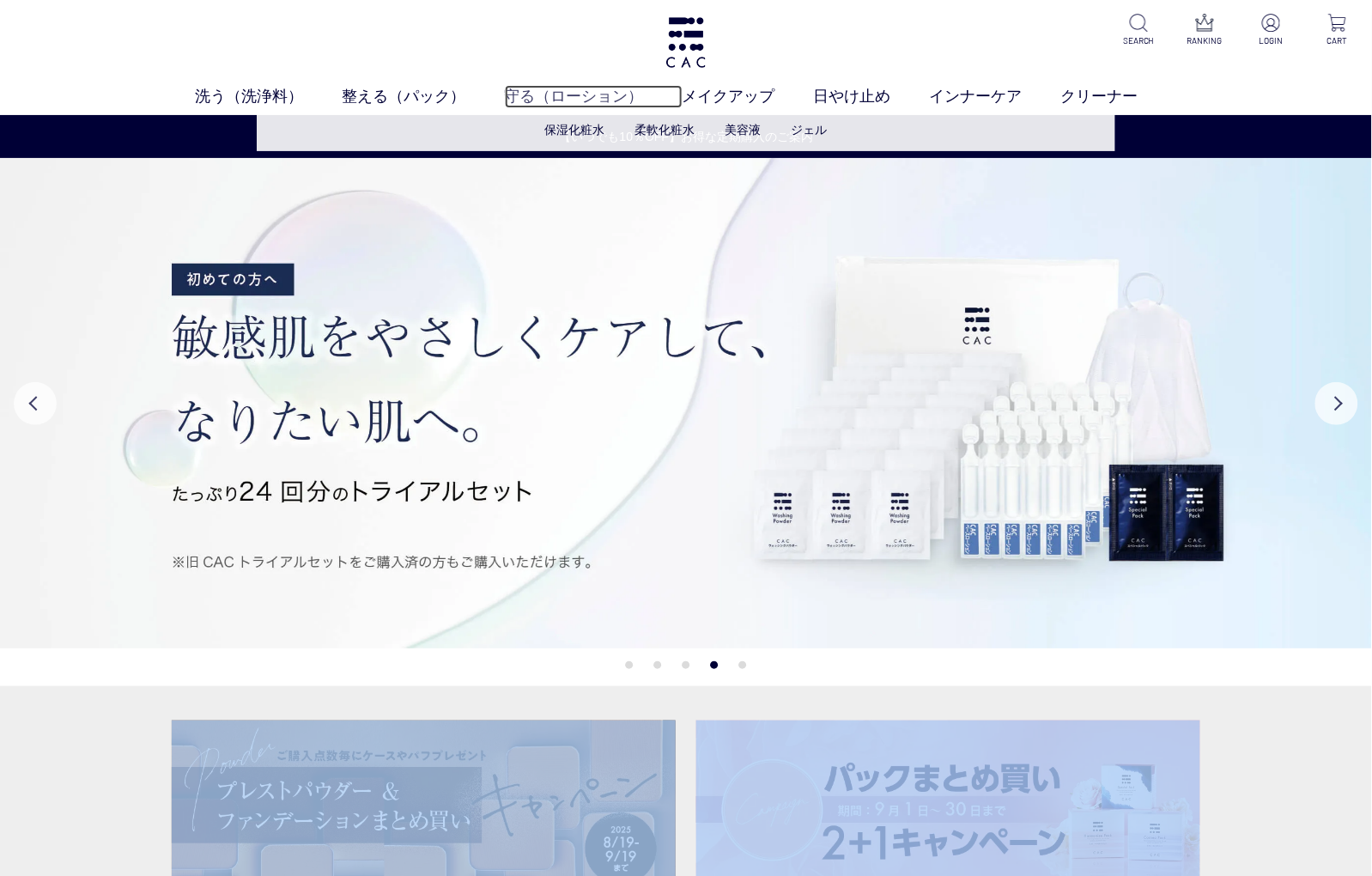
click at [559, 93] on link "守る（ローション）" at bounding box center [594, 96] width 178 height 23
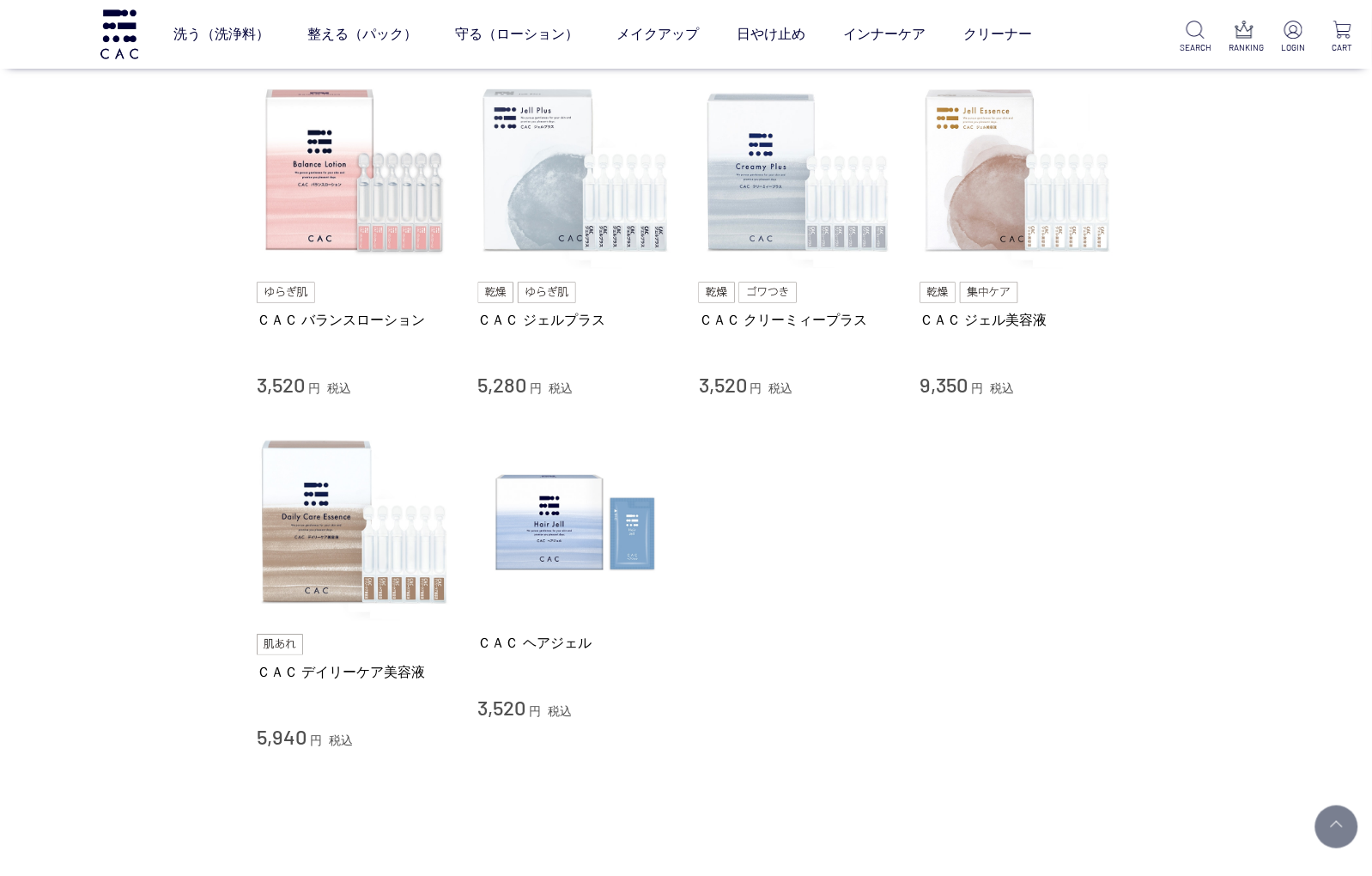
scroll to position [715, 0]
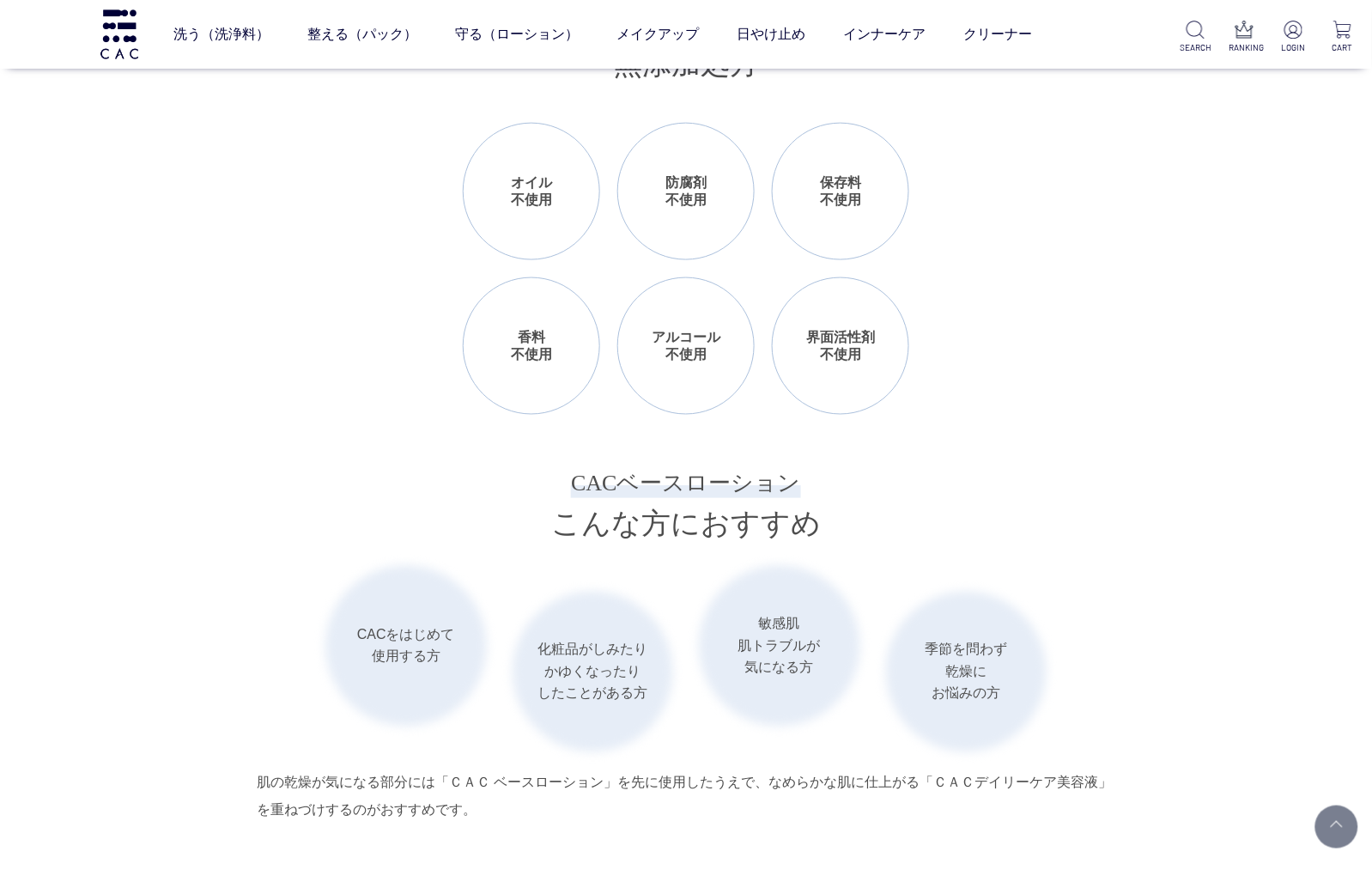
scroll to position [2598, 0]
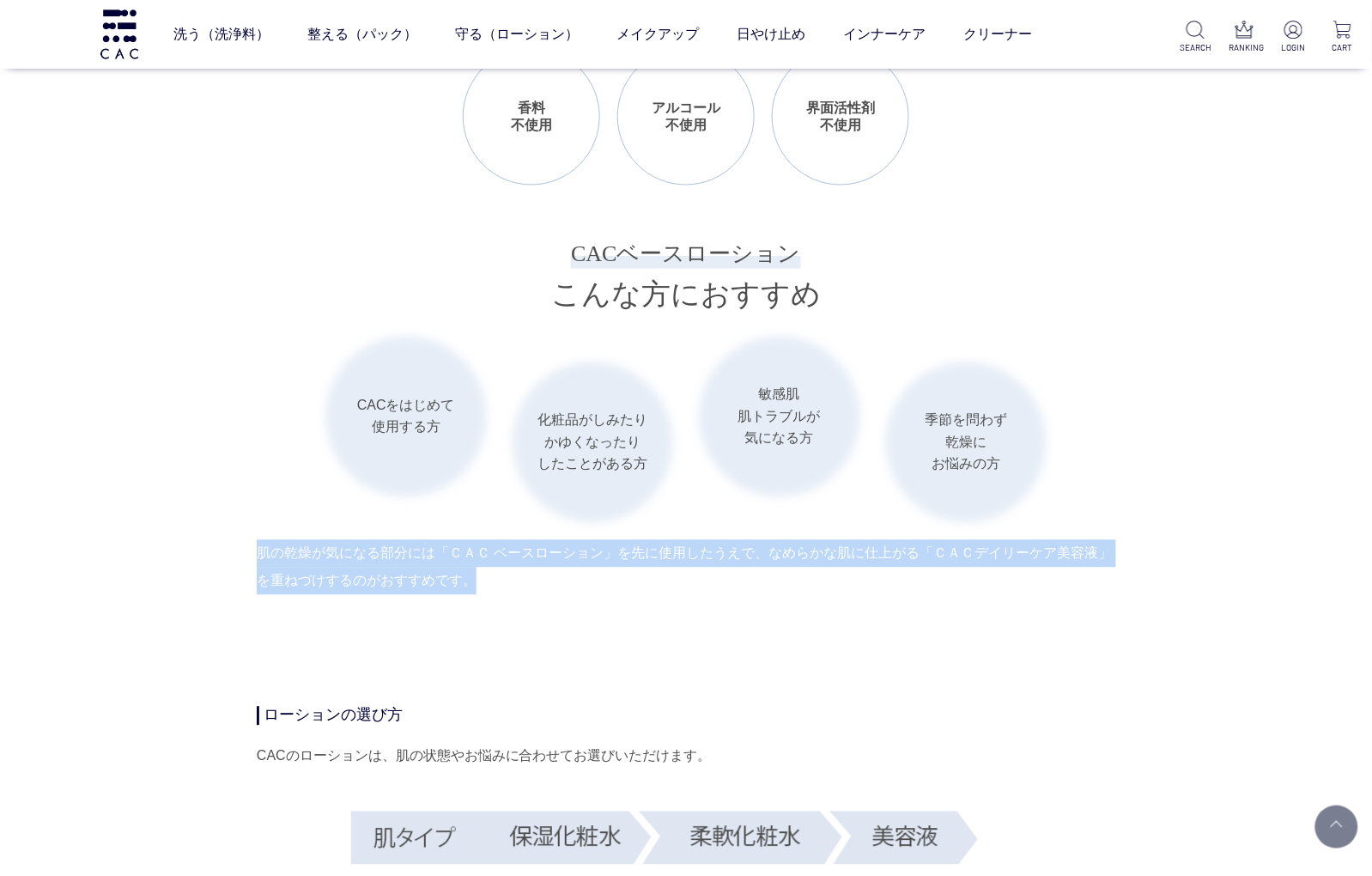
drag, startPoint x: 263, startPoint y: 550, endPoint x: 499, endPoint y: 589, distance: 239.2
click at [499, 589] on div "肌の乾燥が気になる部分には「ＣＡＣ ベースローション」を先に使用したうえで、なめらかな肌に仕上がる「ＣＡＣデイリーケア美容液」を重ねづけするのがおすすめです。" at bounding box center [686, 567] width 858 height 55
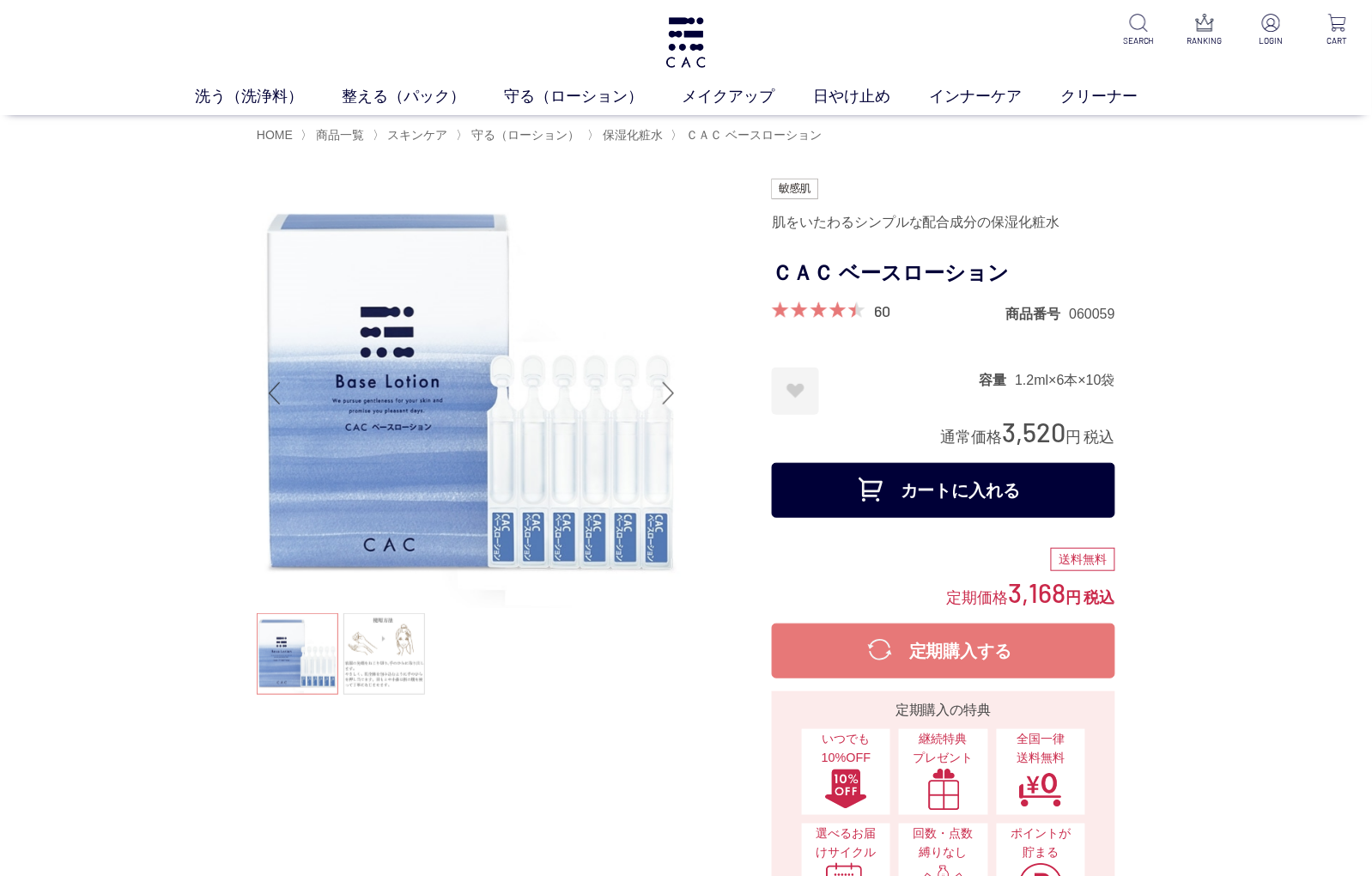
scroll to position [71, 0]
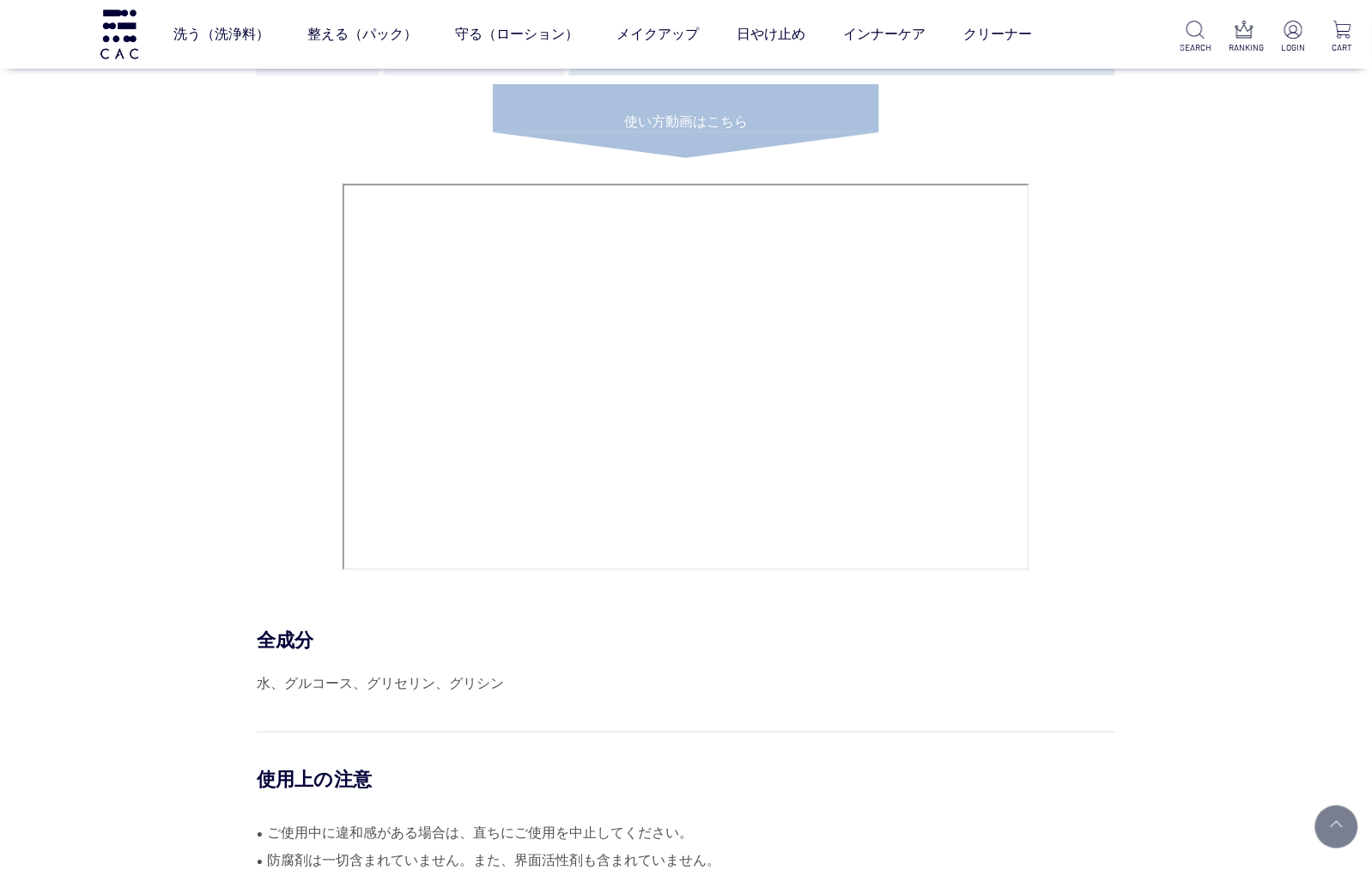
scroll to position [7658, 0]
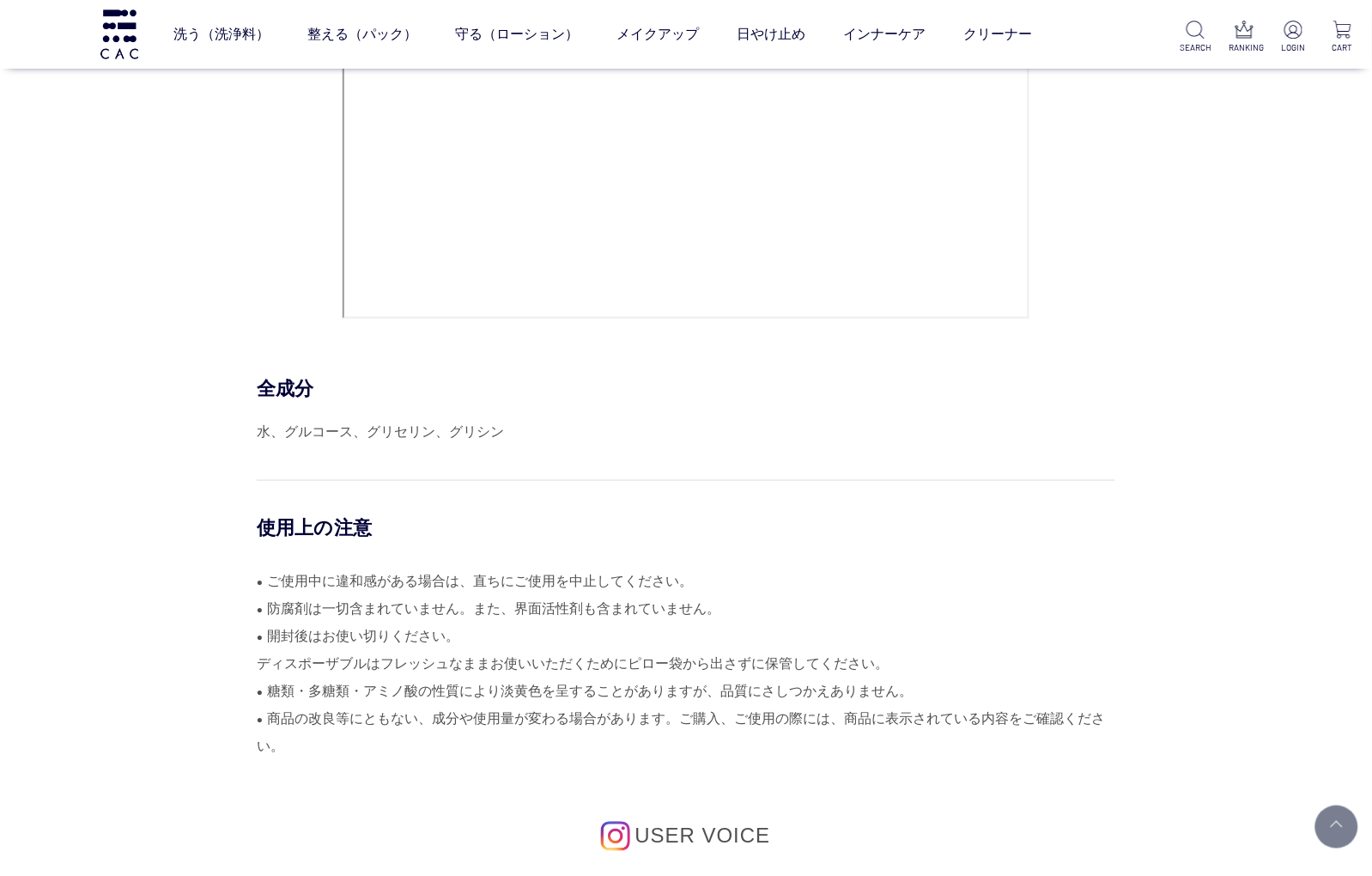
click at [399, 439] on div "水、グルコース、グリセリン、グリシン" at bounding box center [686, 432] width 858 height 28
drag, startPoint x: 399, startPoint y: 439, endPoint x: 281, endPoint y: 434, distance: 118.1
click at [281, 434] on div "水、グルコース、グリセリン、グリシン" at bounding box center [686, 432] width 858 height 28
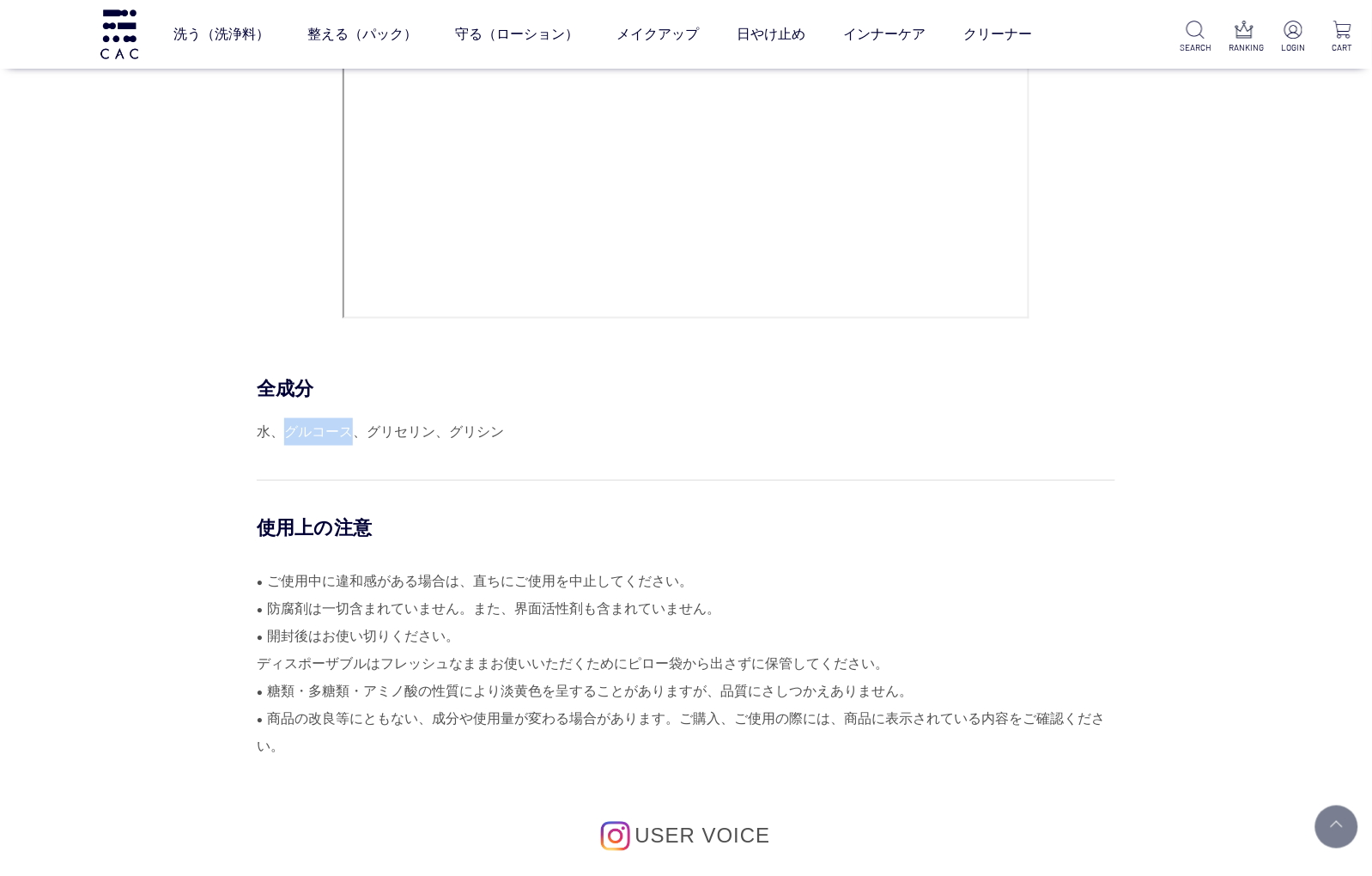
click at [281, 434] on div "水、グルコース、グリセリン、グリシン" at bounding box center [686, 432] width 858 height 28
drag, startPoint x: 281, startPoint y: 434, endPoint x: 128, endPoint y: 431, distance: 153.0
